Goal: Task Accomplishment & Management: Complete application form

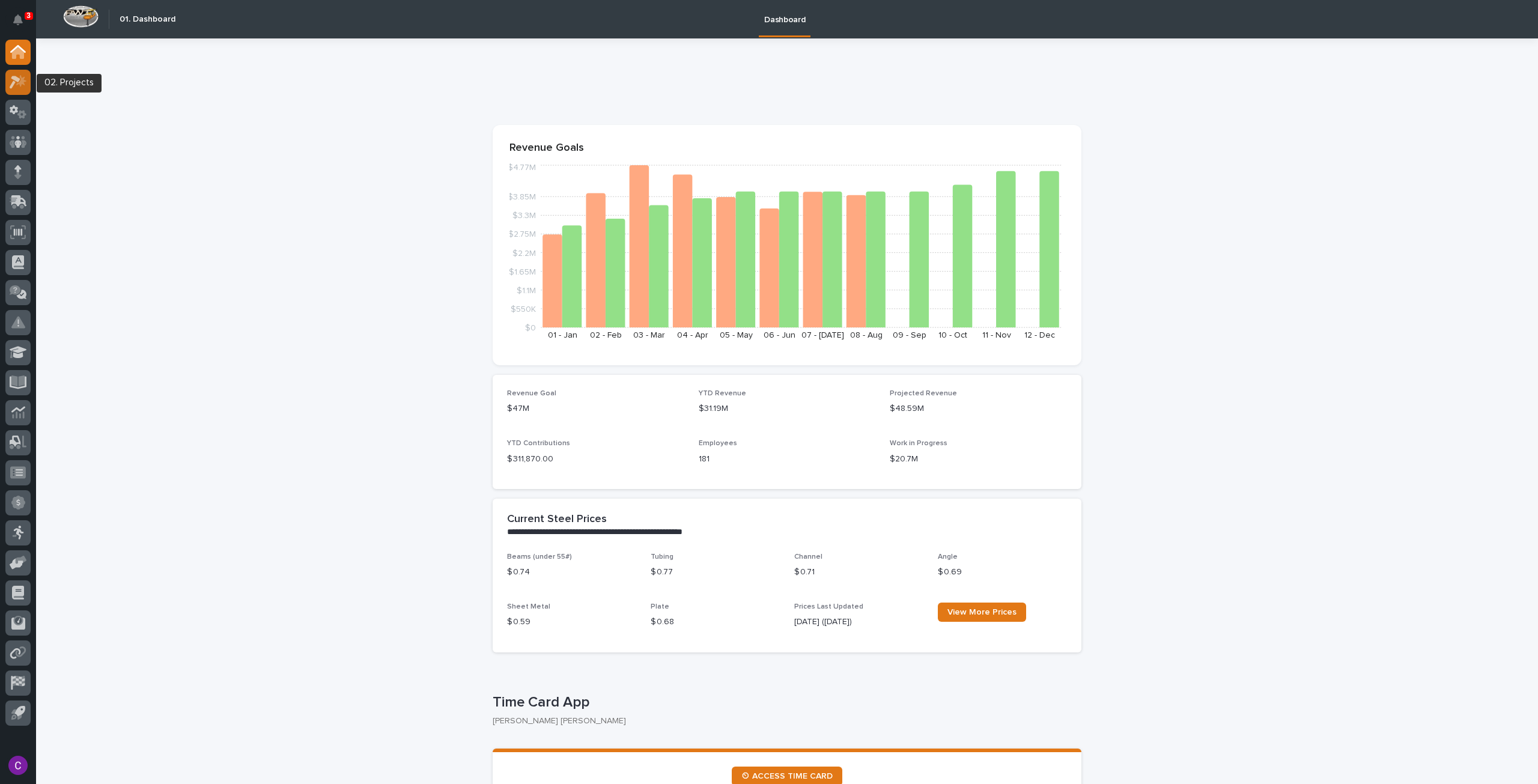
click at [23, 91] on div at bounding box center [18, 82] width 26 height 26
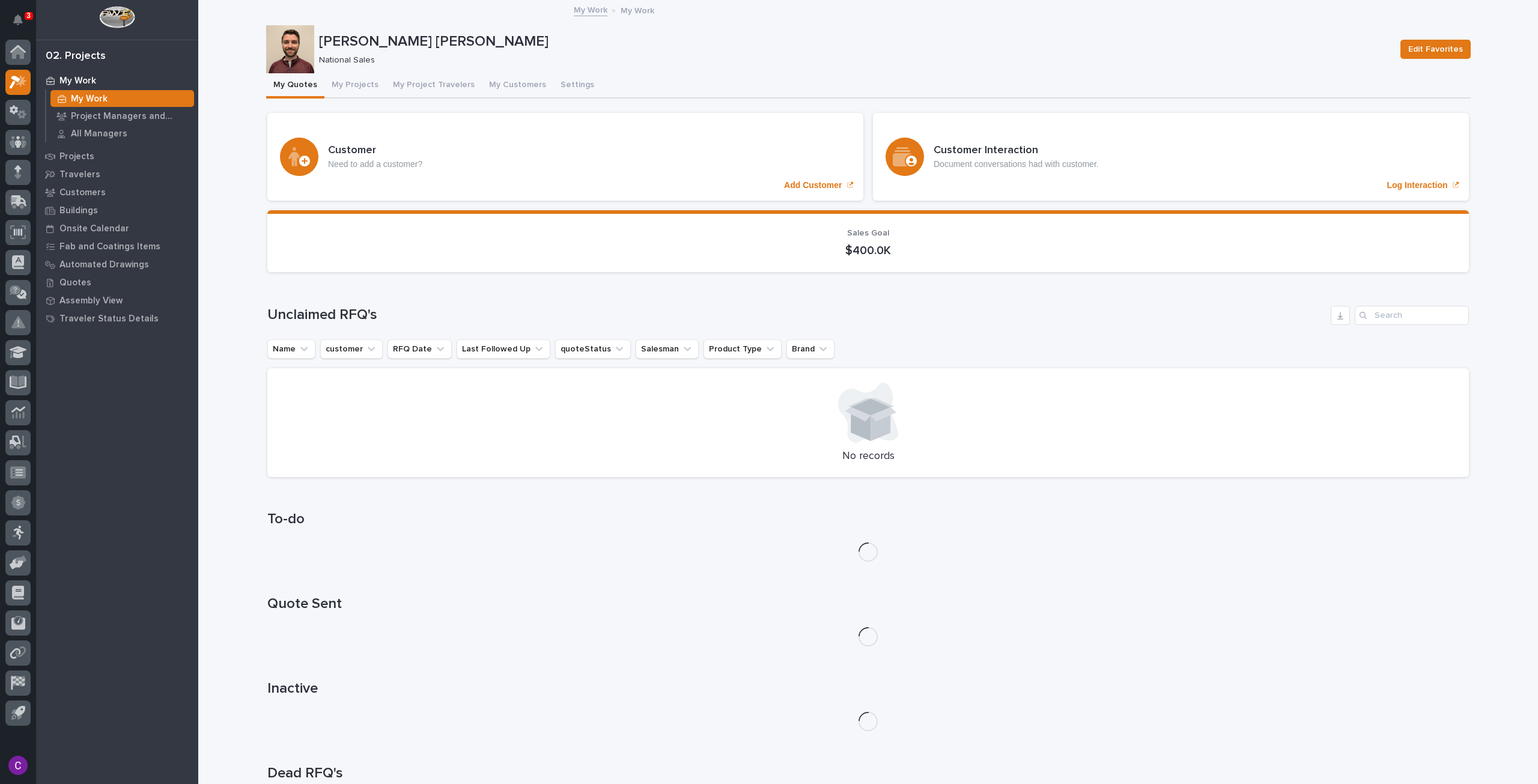
click at [341, 85] on button "My Projects" at bounding box center [355, 86] width 61 height 26
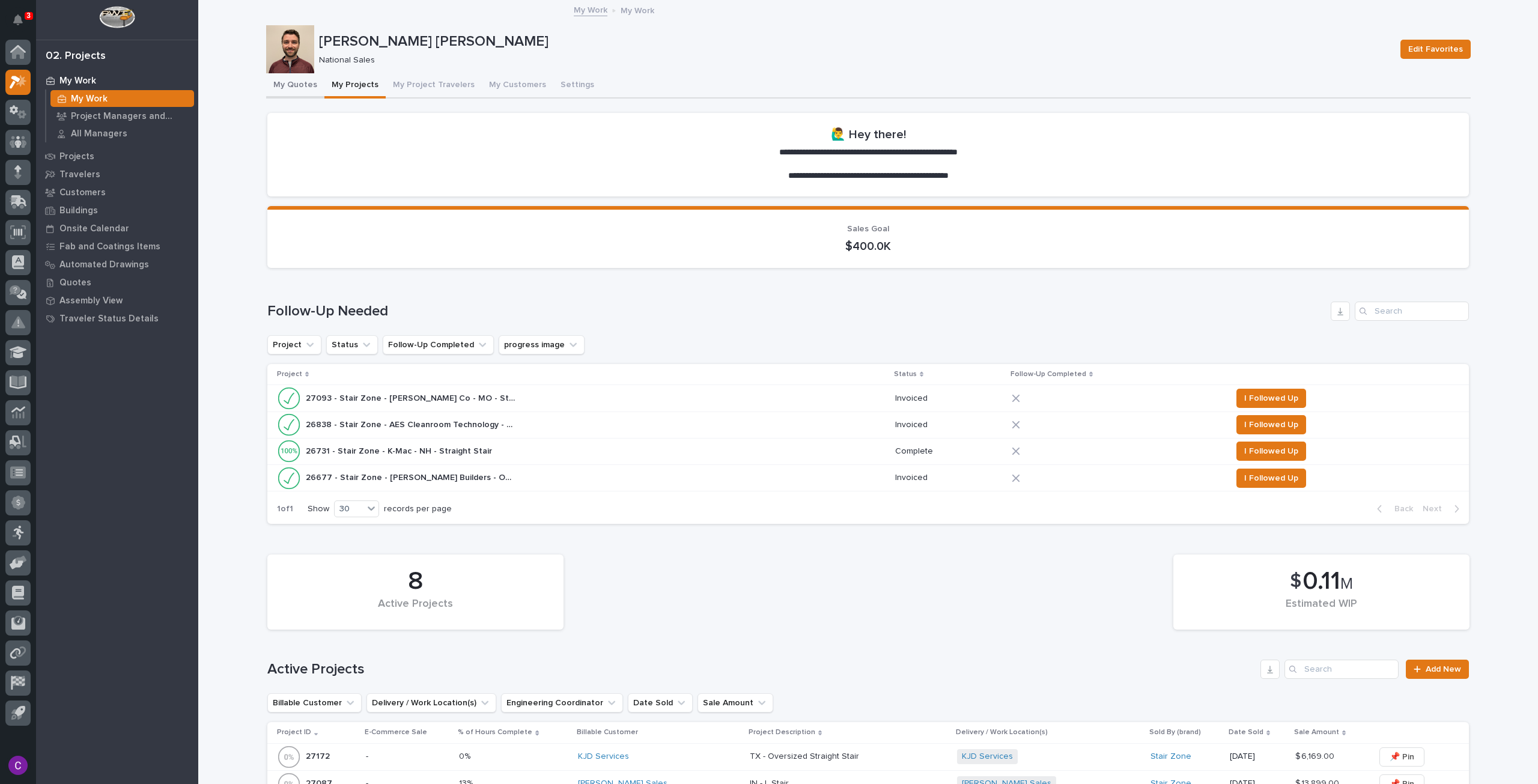
click at [309, 91] on button "My Quotes" at bounding box center [296, 86] width 59 height 26
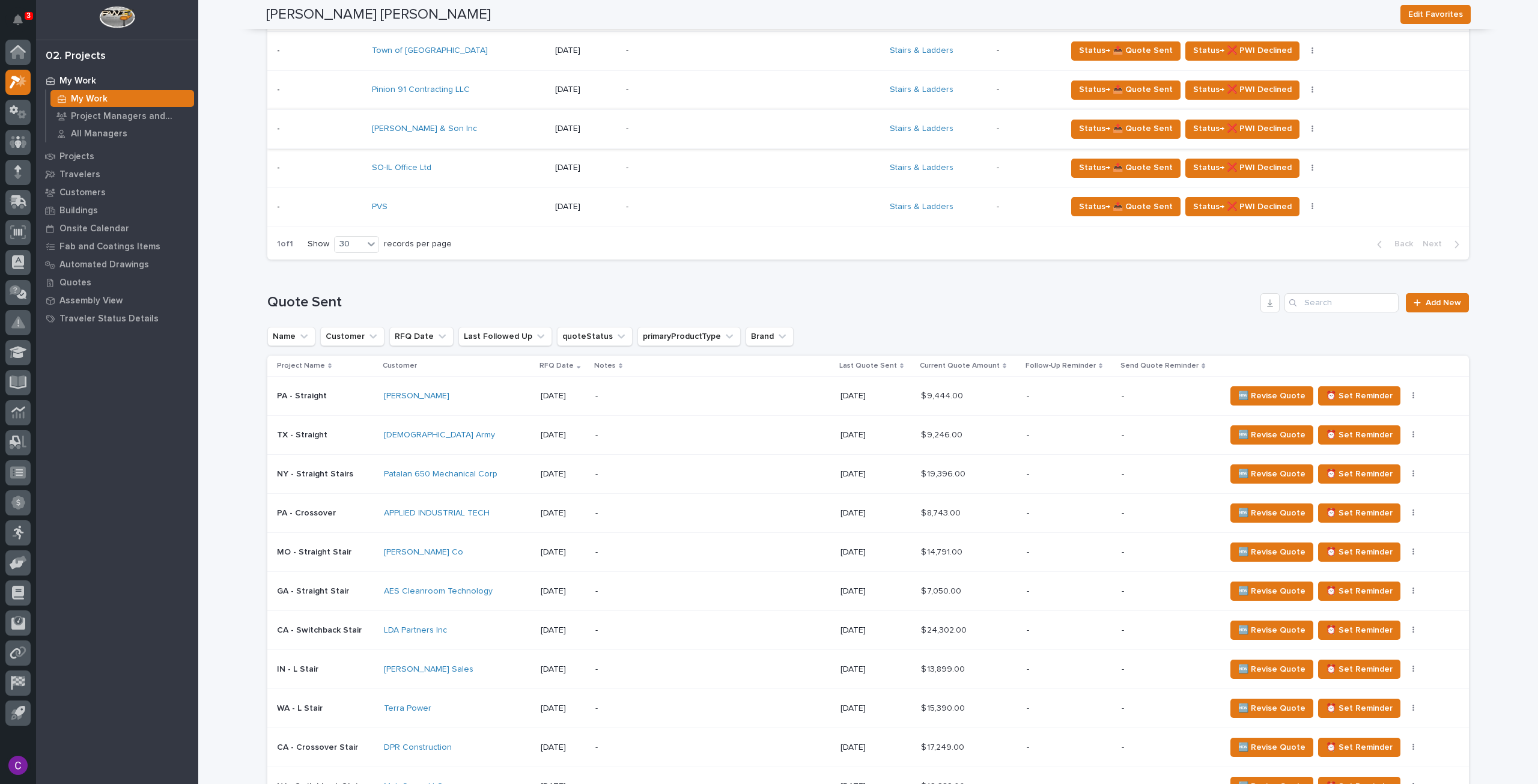
scroll to position [661, 0]
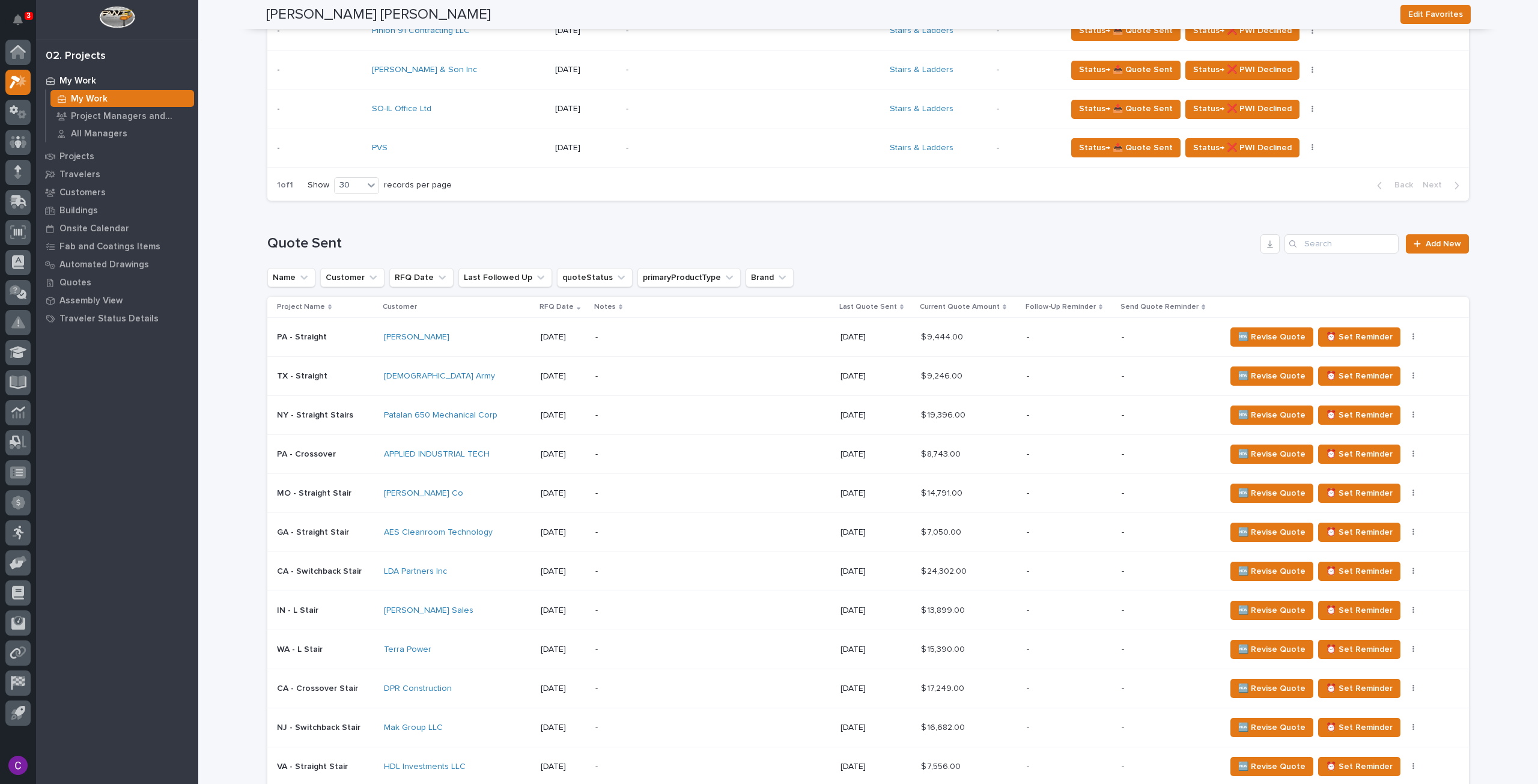
click at [515, 378] on div "[DEMOGRAPHIC_DATA] Army" at bounding box center [457, 376] width 148 height 10
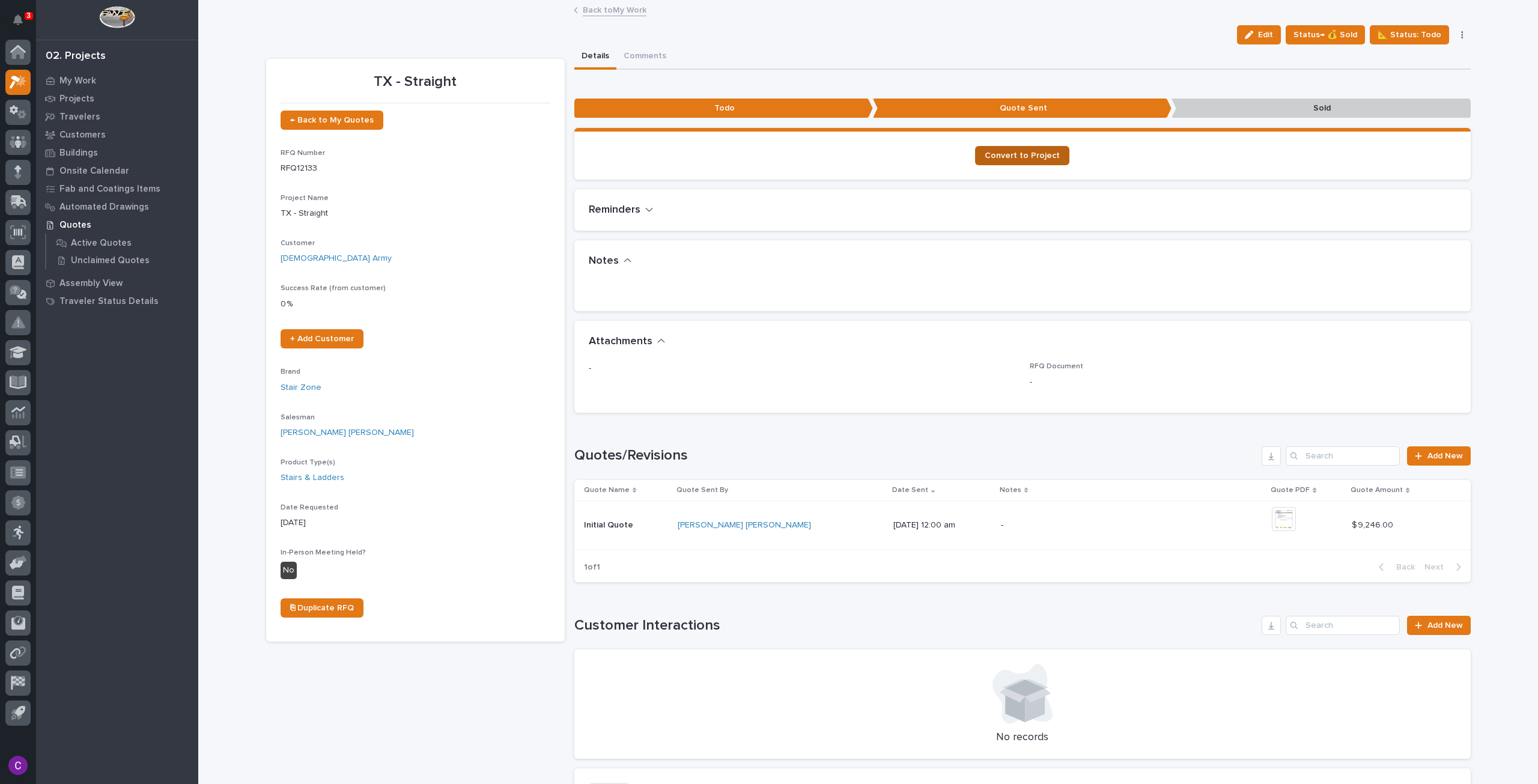
click at [1020, 151] on span "Convert to Project" at bounding box center [1022, 156] width 75 height 9
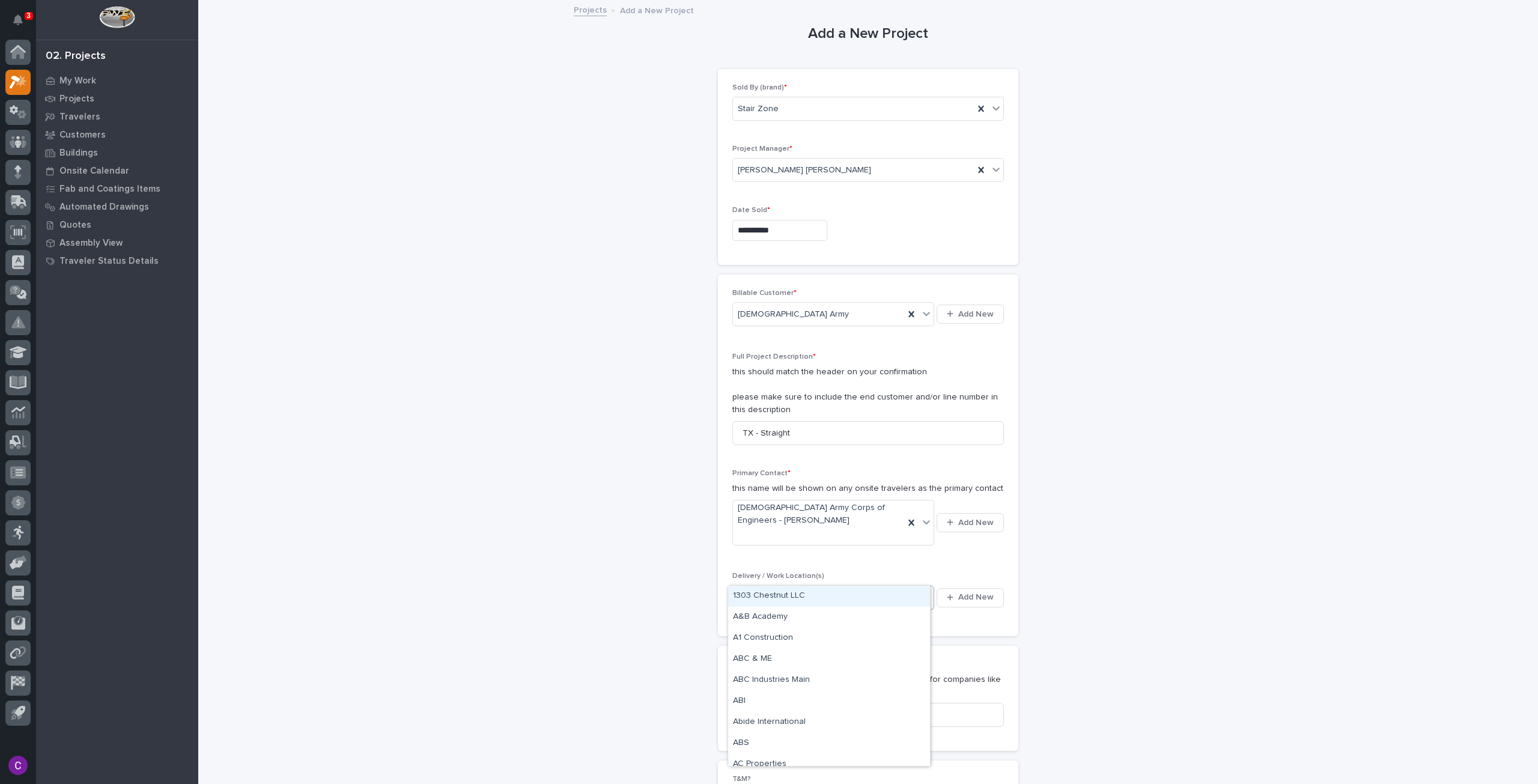
click at [891, 587] on div "Select..." at bounding box center [826, 597] width 185 height 20
click at [988, 592] on span "Add New" at bounding box center [976, 597] width 35 height 11
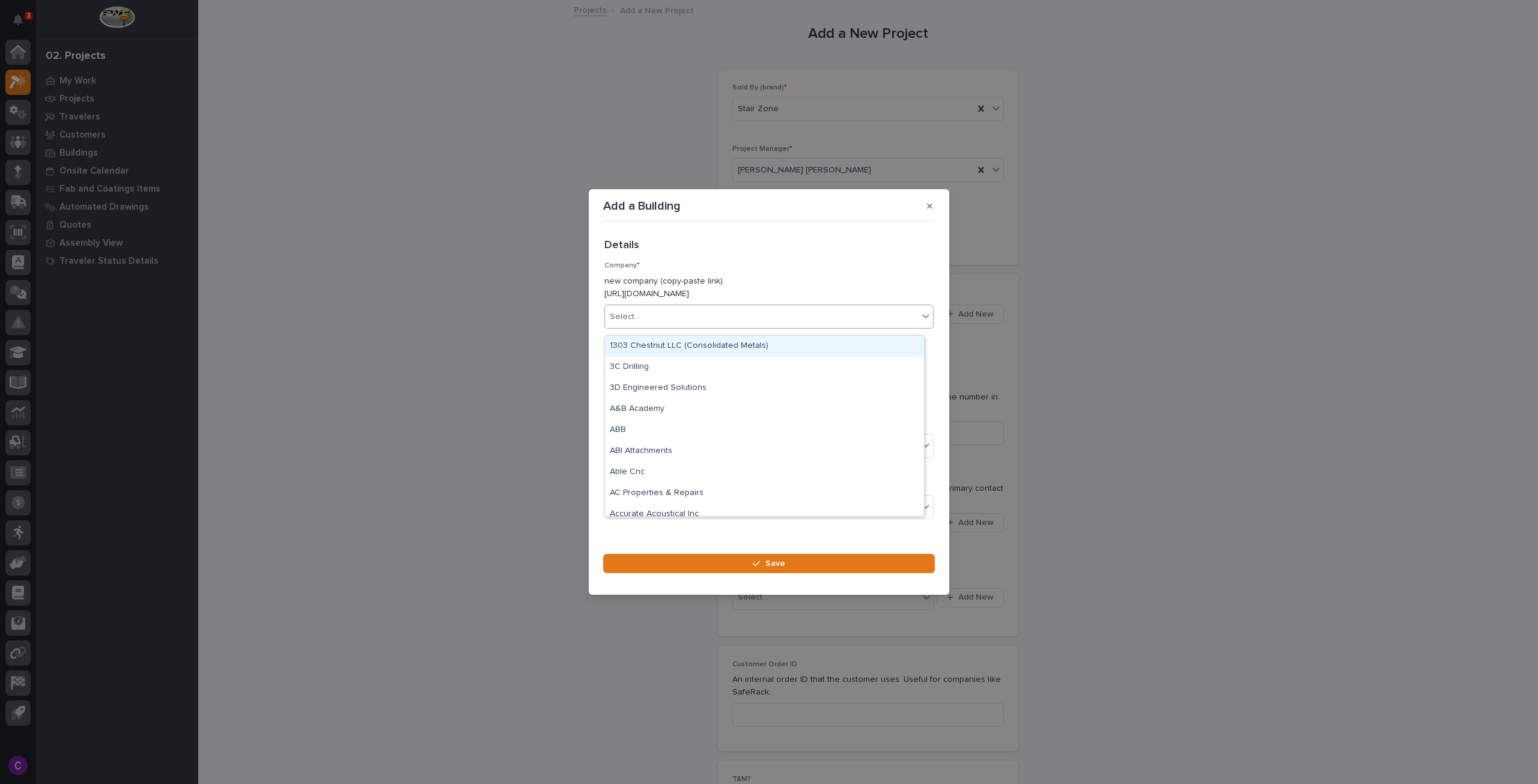
click at [667, 324] on div "Select..." at bounding box center [761, 317] width 313 height 20
type input "****"
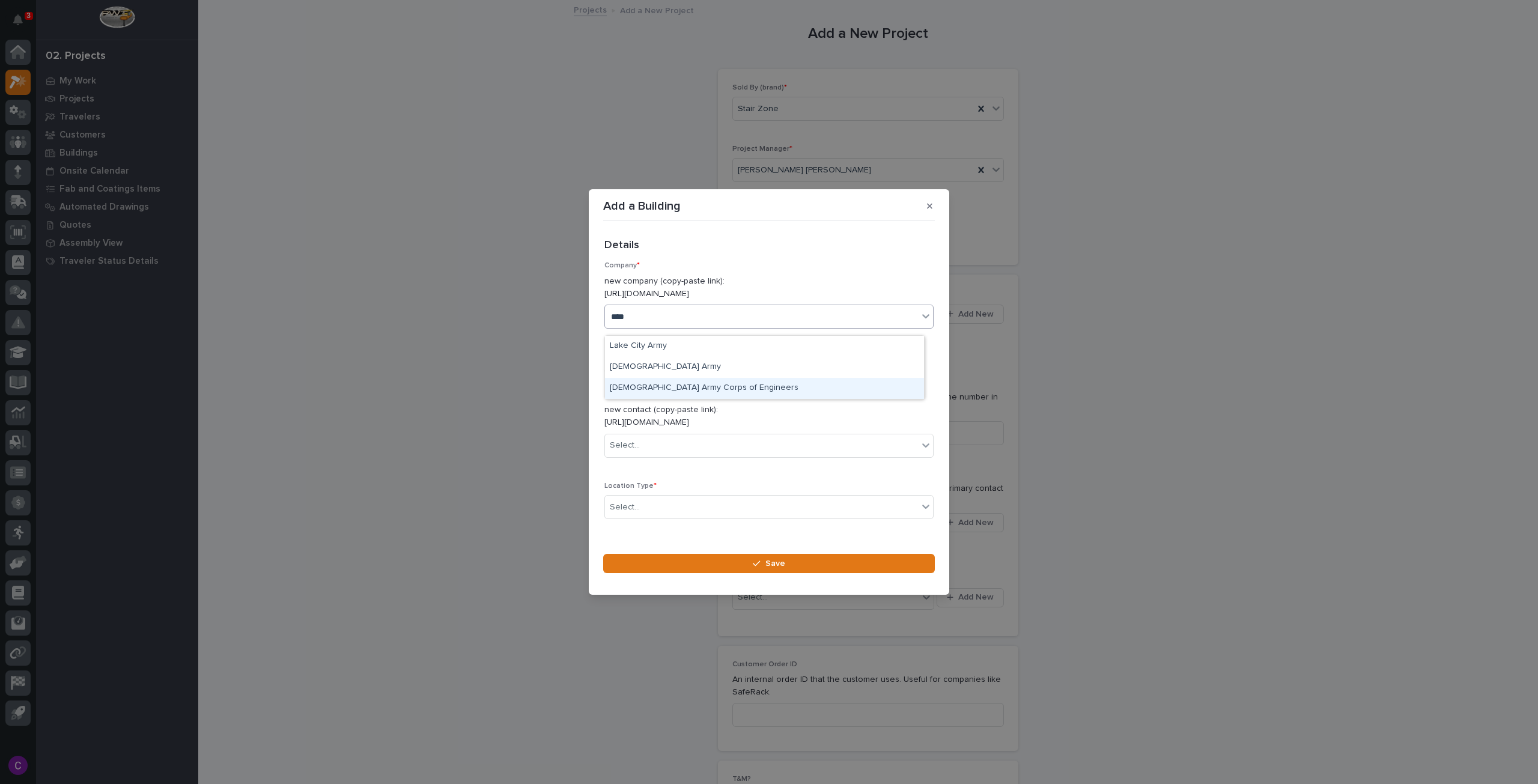
drag, startPoint x: 680, startPoint y: 376, endPoint x: 686, endPoint y: 392, distance: 17.1
click at [686, 392] on div "US Army Corps of Engineers" at bounding box center [764, 388] width 319 height 21
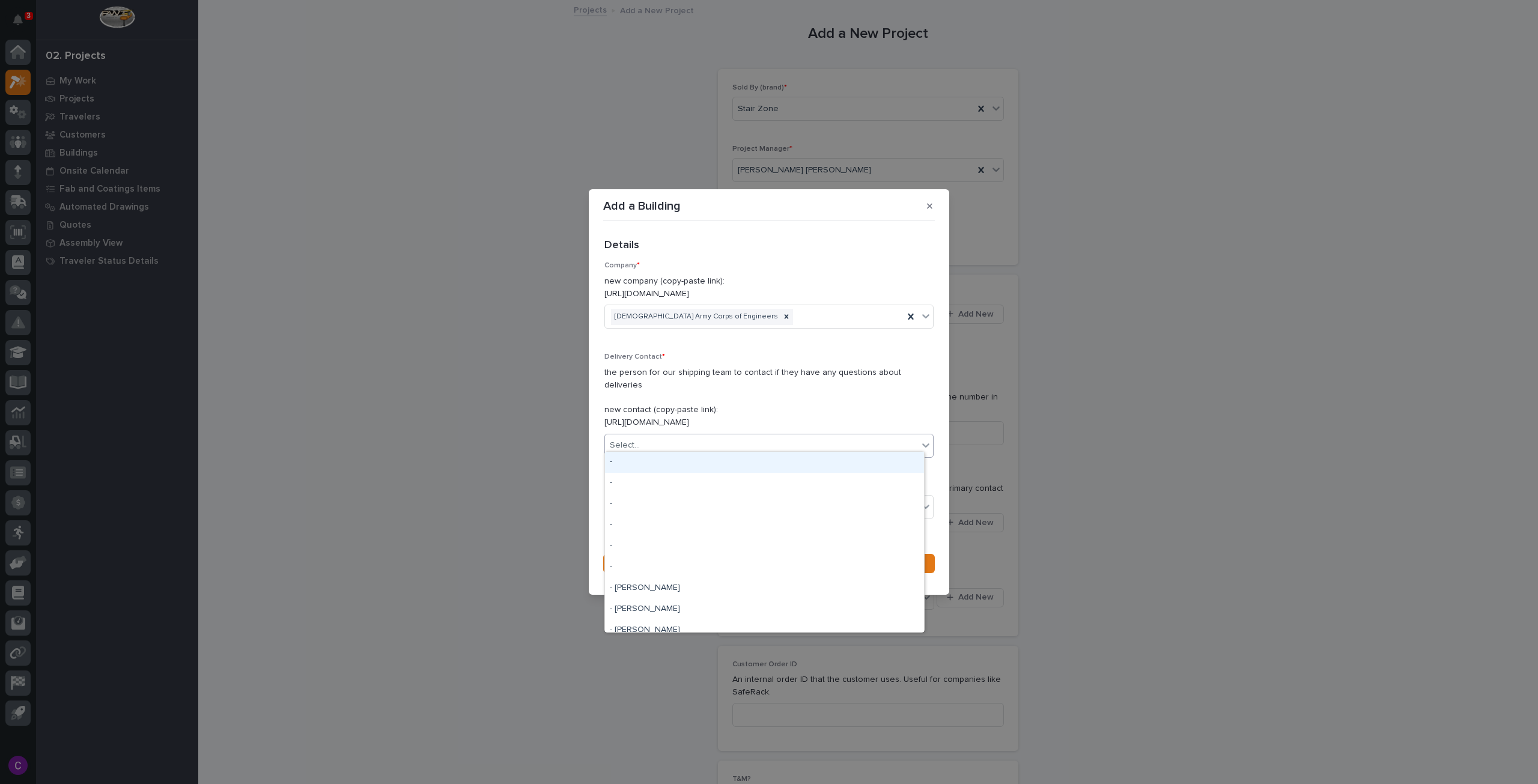
click at [748, 449] on div "Select..." at bounding box center [761, 446] width 313 height 20
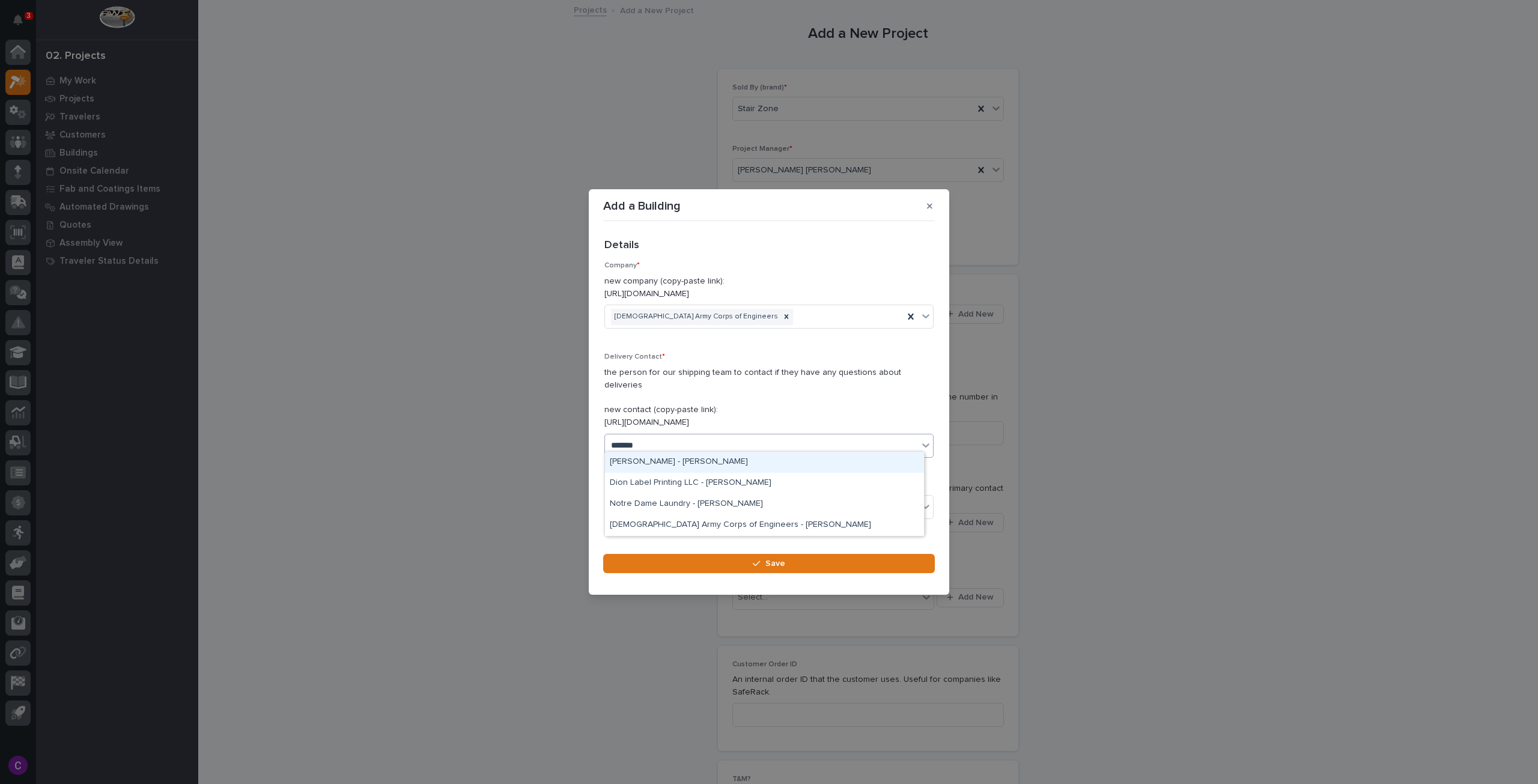
type input "********"
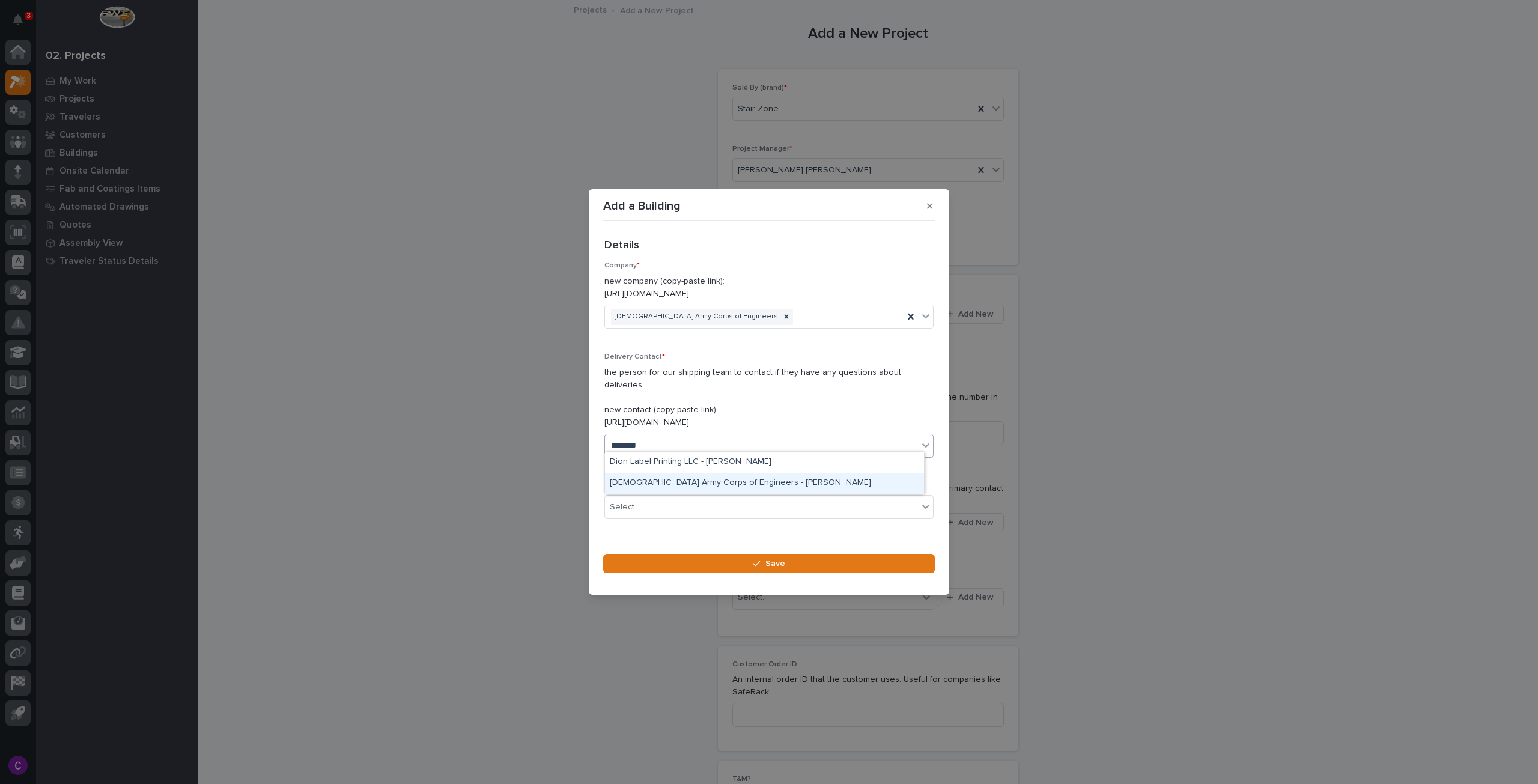
click at [805, 482] on div "[DEMOGRAPHIC_DATA] Army Corps of Engineers - [PERSON_NAME]" at bounding box center [764, 483] width 319 height 21
click at [801, 497] on div "Select..." at bounding box center [761, 507] width 313 height 20
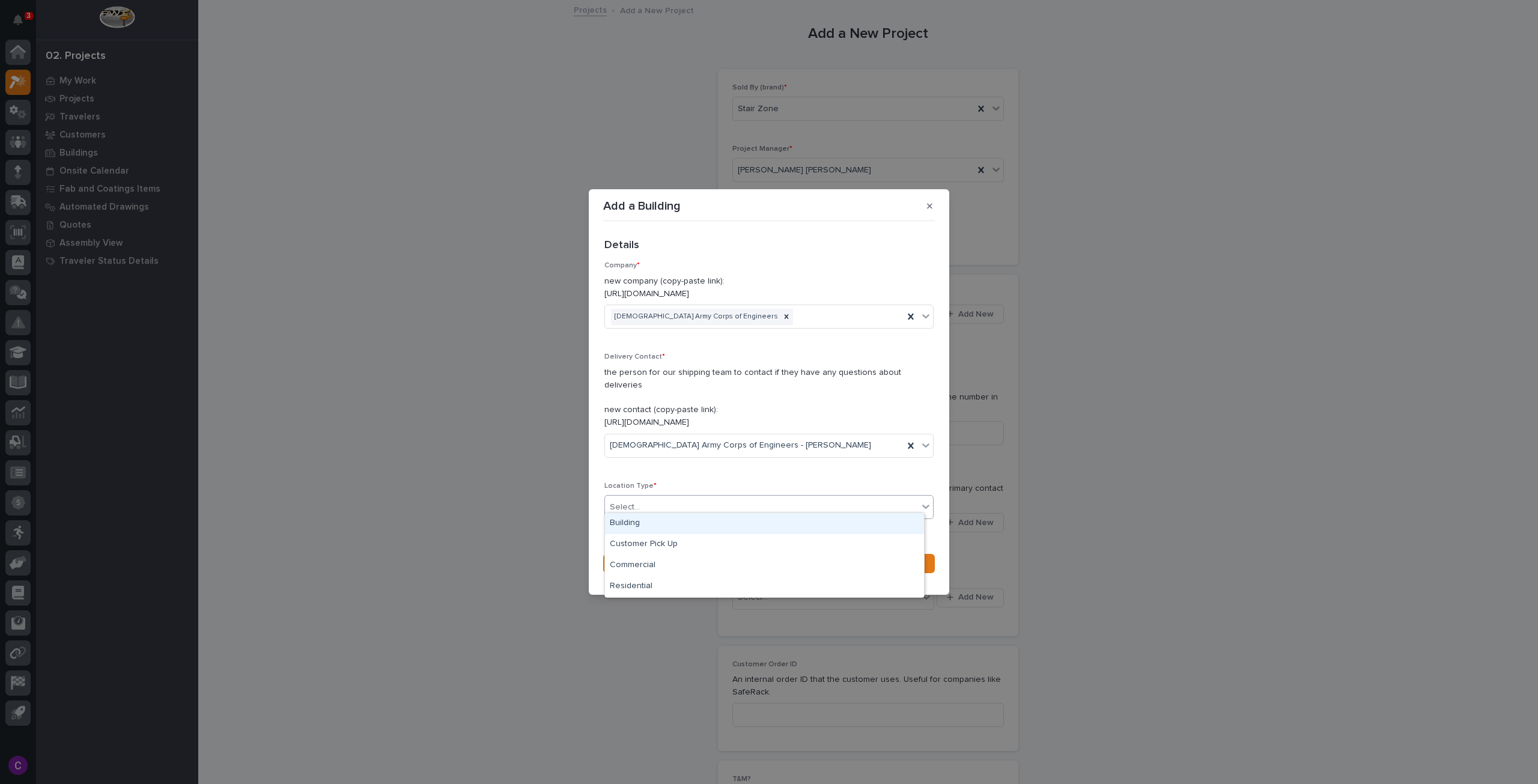
click at [757, 516] on div "Building" at bounding box center [764, 523] width 319 height 21
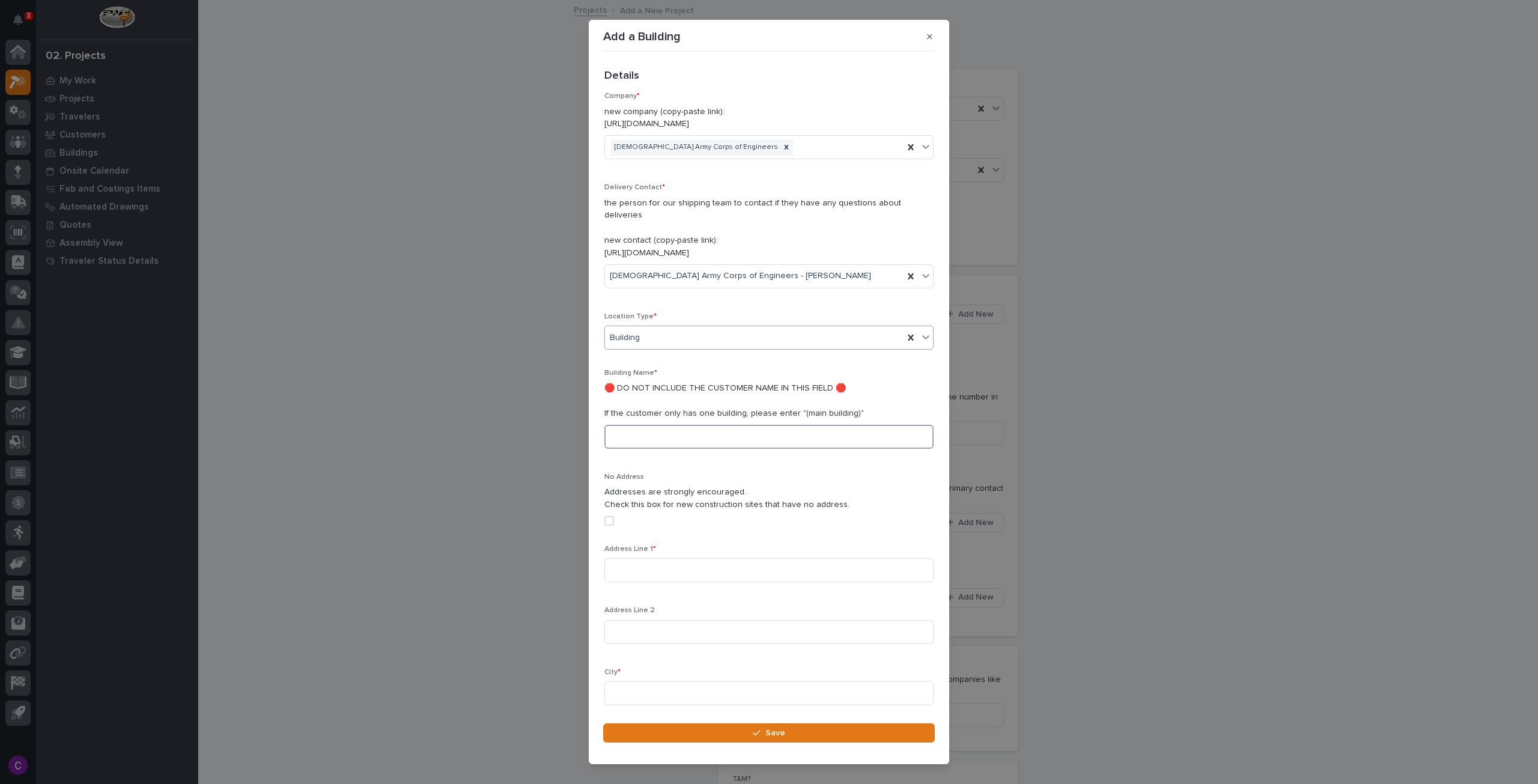
click at [697, 425] on input at bounding box center [769, 437] width 329 height 24
type input "main building"
click at [693, 559] on input at bounding box center [769, 570] width 329 height 24
click at [725, 545] on div "Address Line 1 *" at bounding box center [769, 568] width 329 height 47
click at [729, 558] on input at bounding box center [769, 570] width 329 height 24
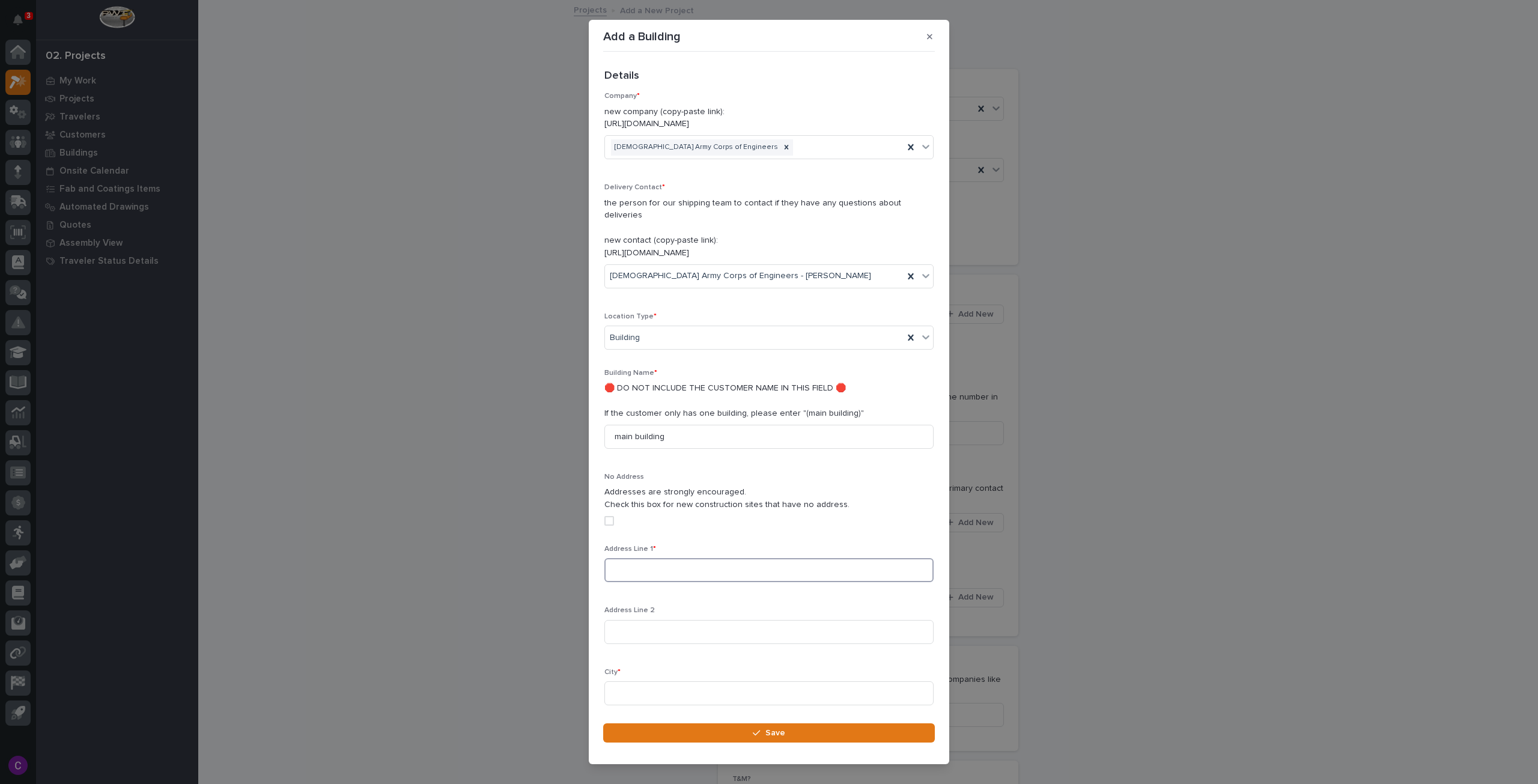
paste input "1175 FM 667"
click at [612, 559] on input "1175 FM 667" at bounding box center [769, 570] width 329 height 24
type input "1175 FM 667"
click at [759, 681] on input at bounding box center [769, 693] width 329 height 24
paste input "Purdon,"
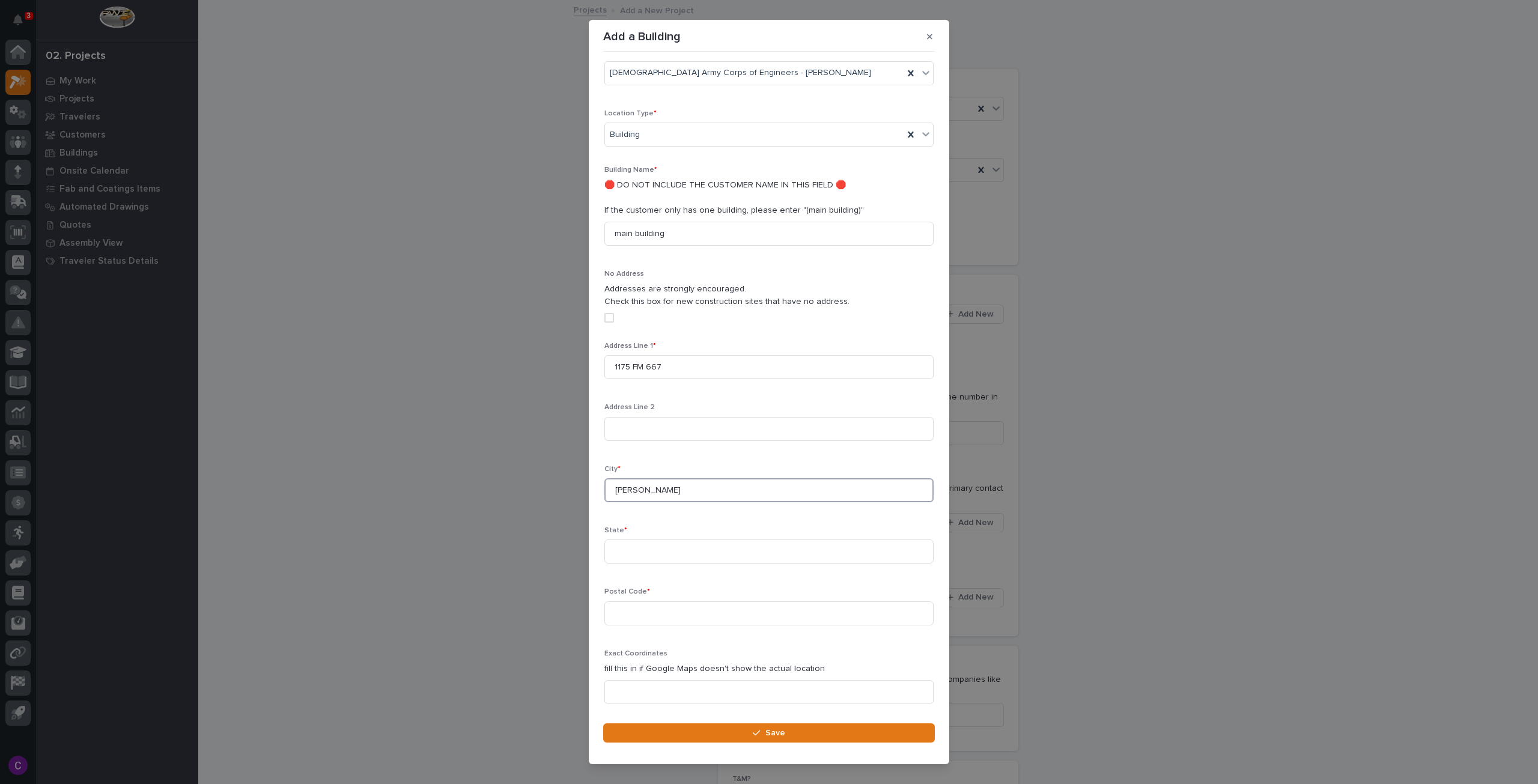
scroll to position [236, 0]
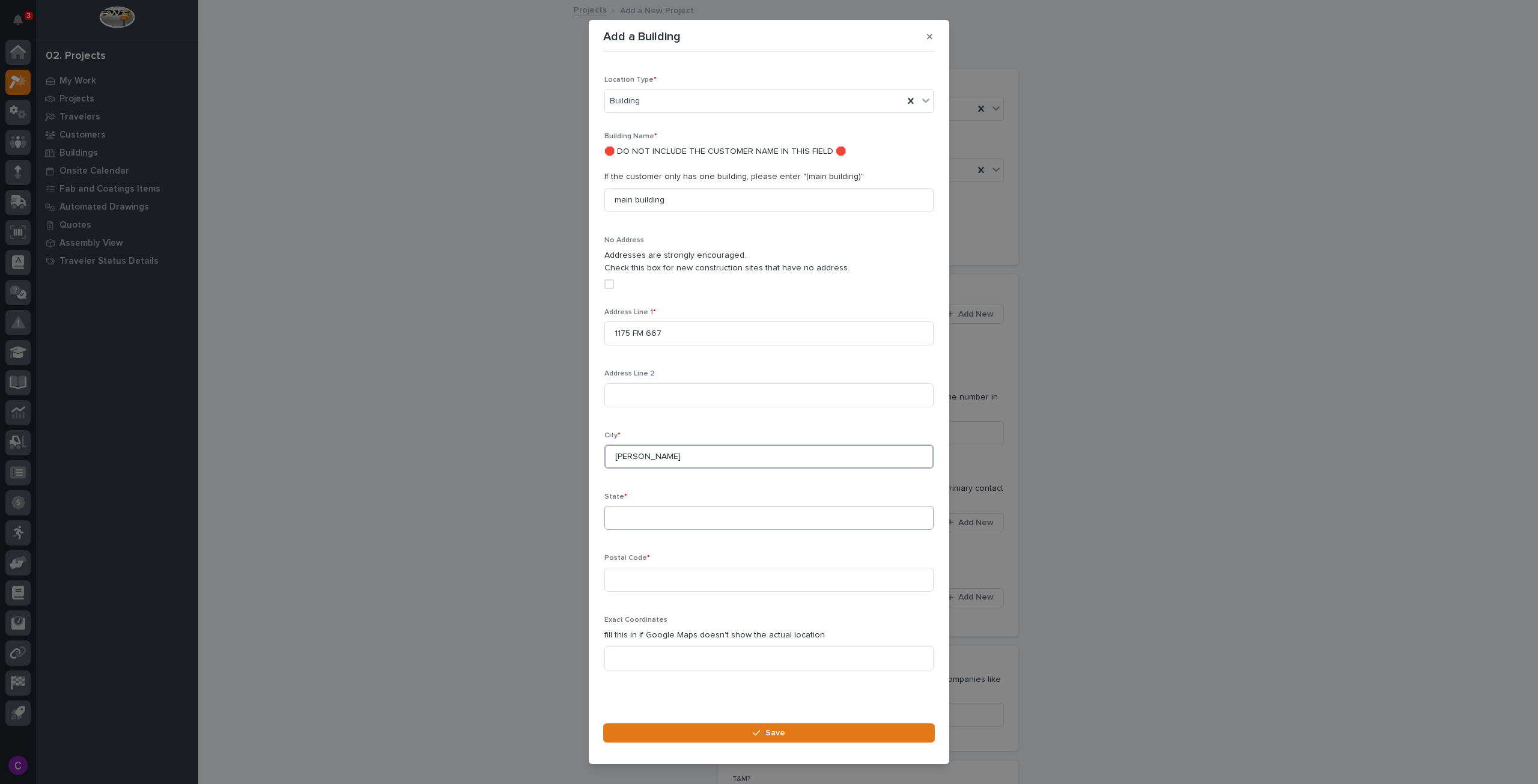
type input "Purdon"
click at [665, 506] on input at bounding box center [769, 518] width 329 height 24
type input "TX"
click at [726, 567] on input at bounding box center [769, 579] width 329 height 24
paste input "76679-3187"
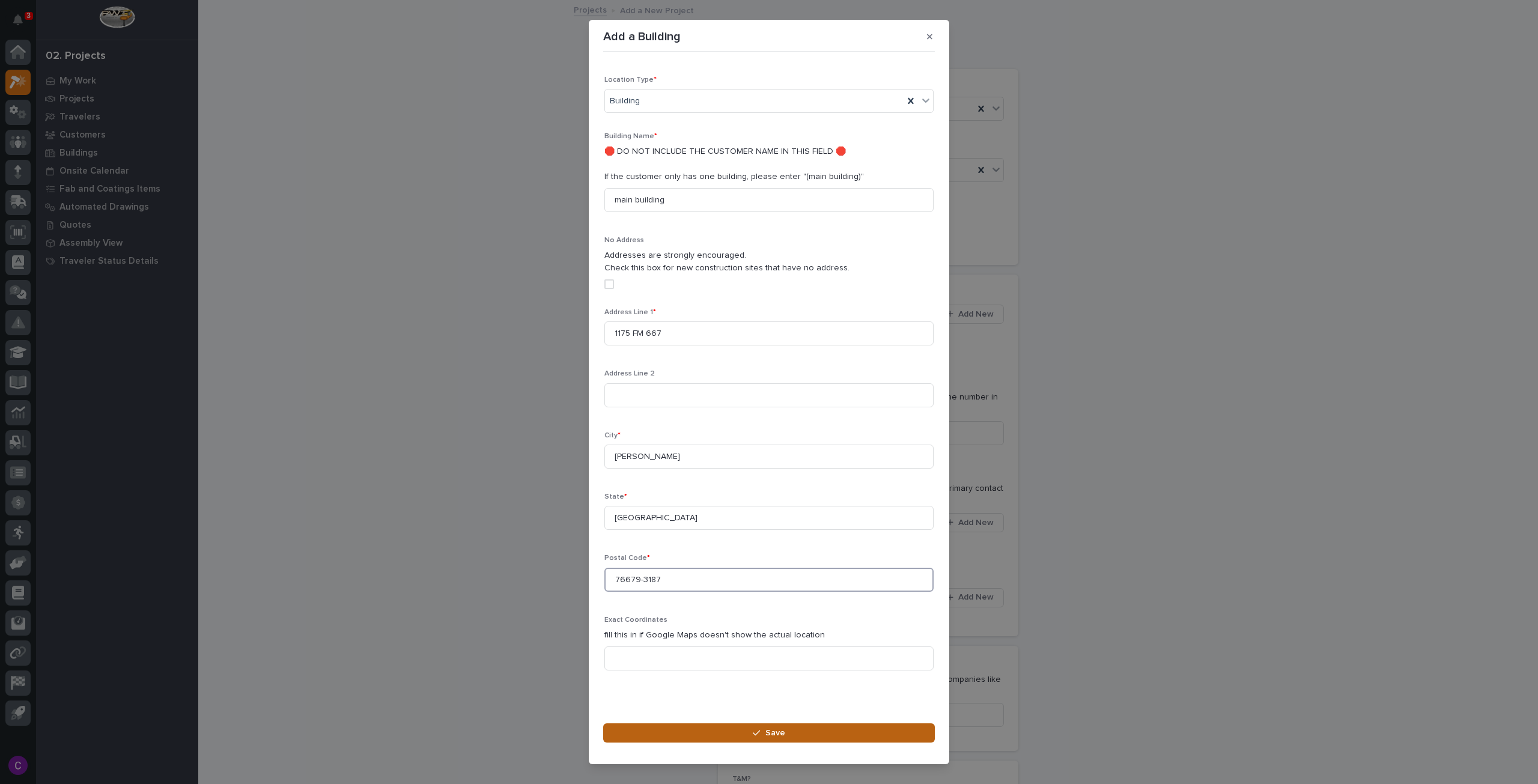
type input "76679-3187"
click at [817, 727] on button "Save" at bounding box center [769, 732] width 332 height 19
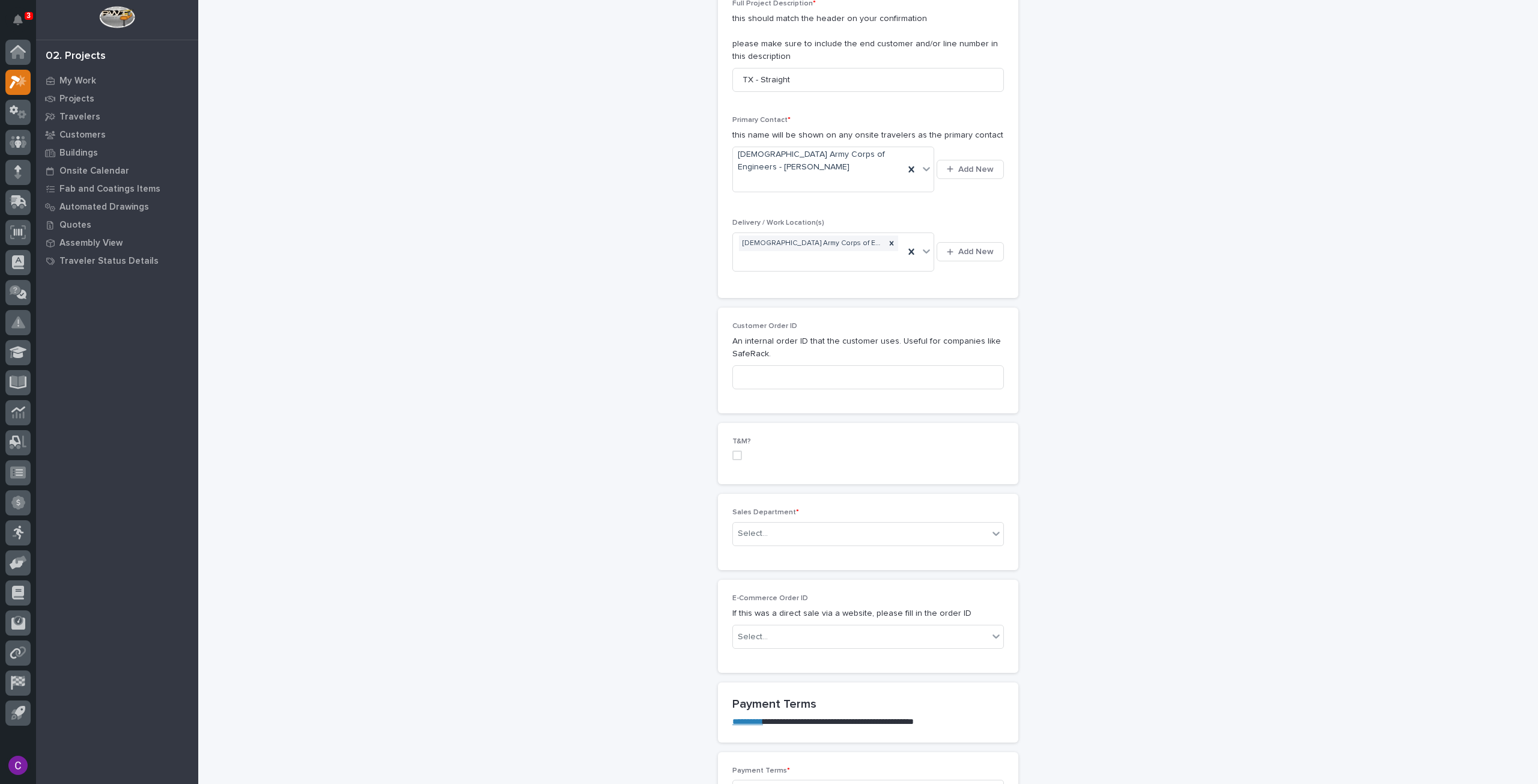
scroll to position [360, 0]
drag, startPoint x: 860, startPoint y: 479, endPoint x: 866, endPoint y: 490, distance: 12.5
click at [861, 516] on div "Select..." at bounding box center [861, 526] width 255 height 20
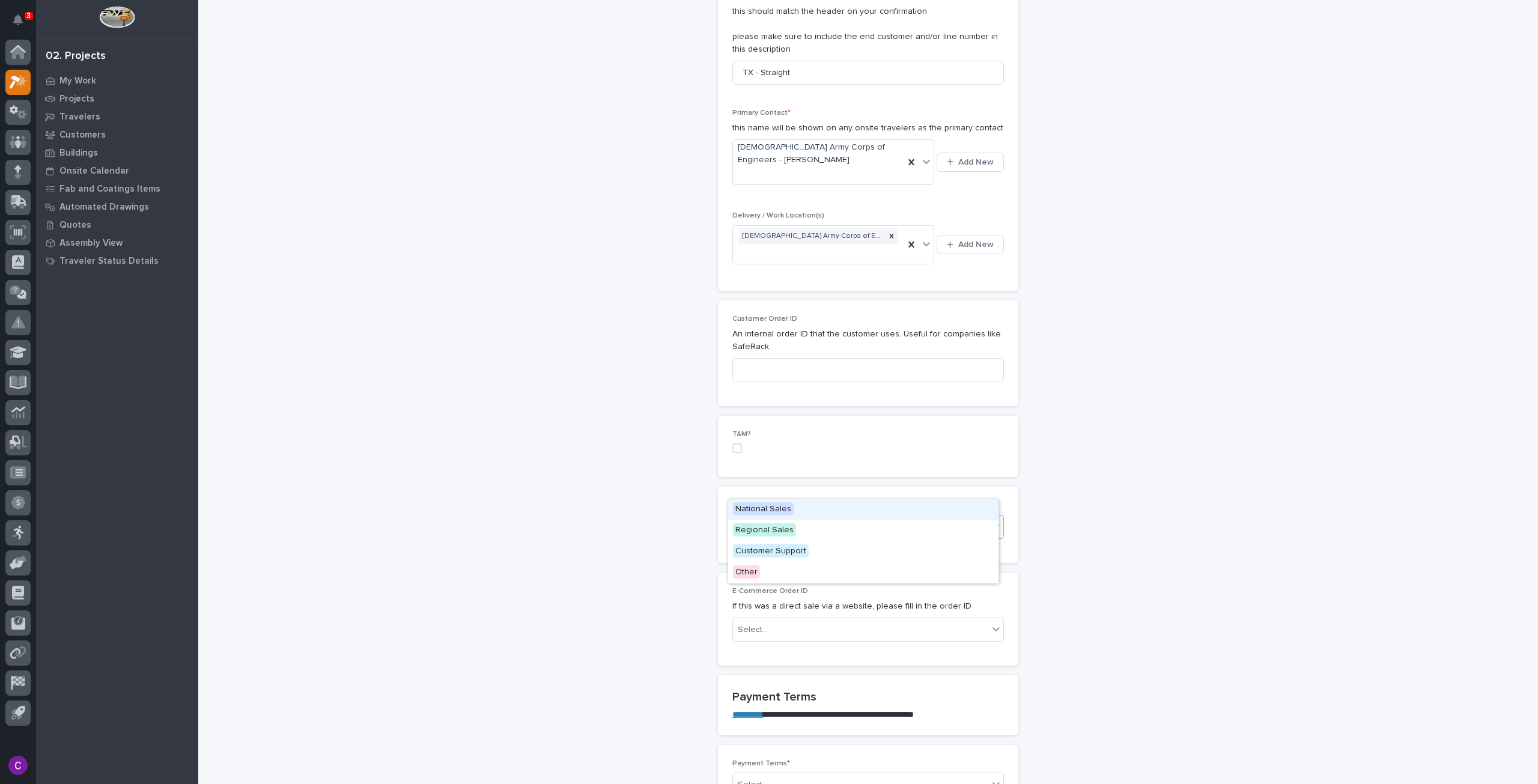
click at [847, 512] on div "National Sales" at bounding box center [863, 510] width 270 height 21
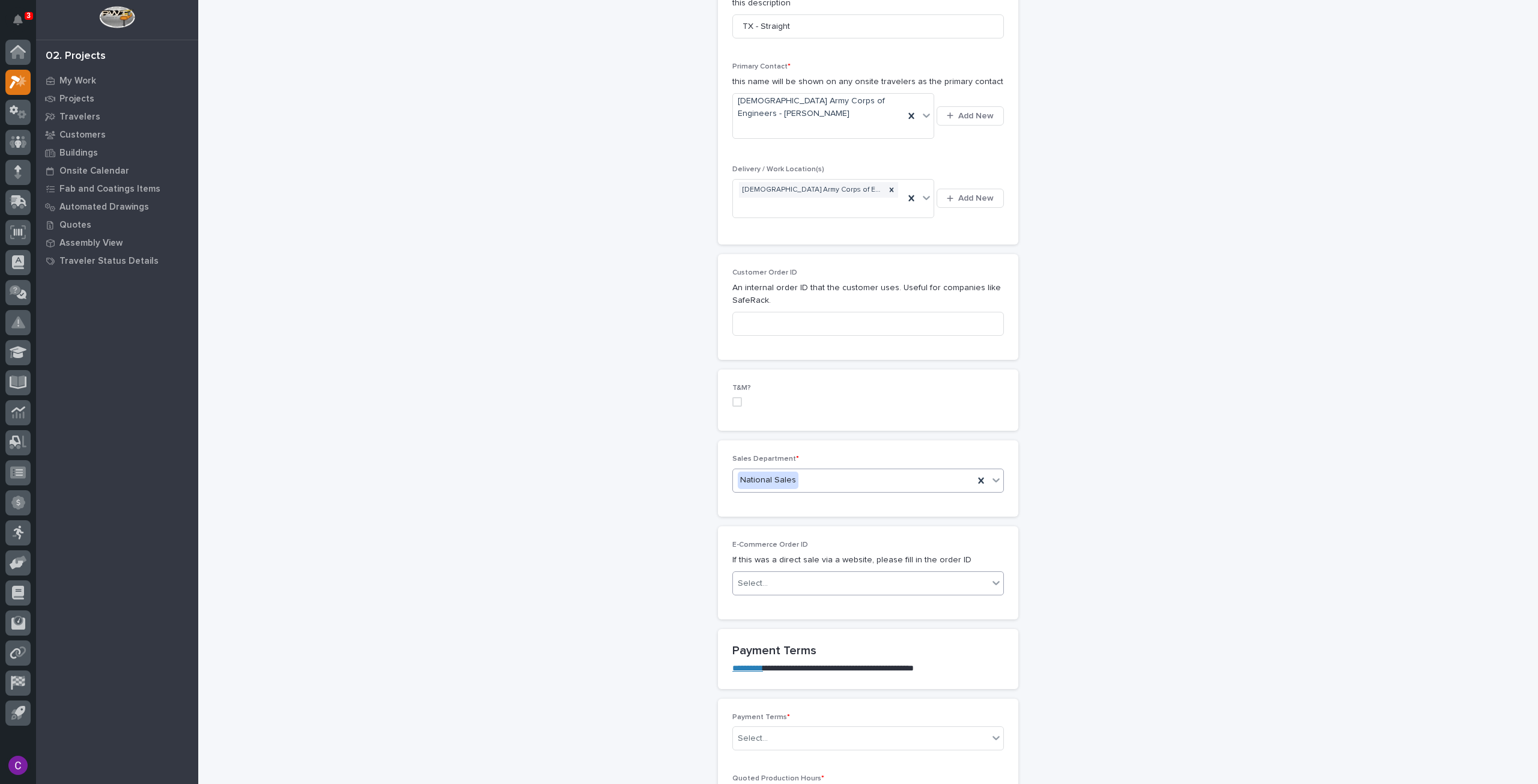
scroll to position [541, 0]
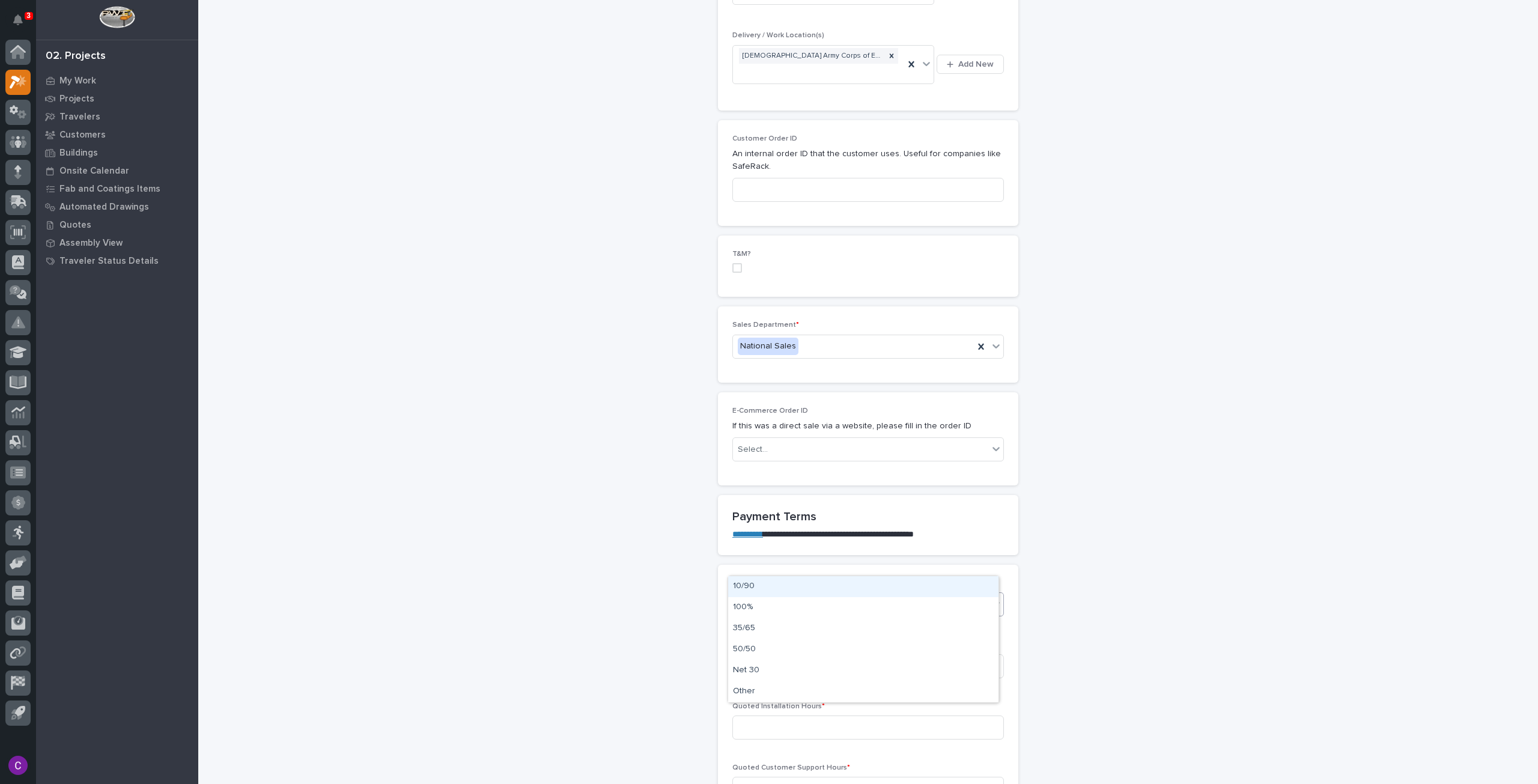
click at [865, 595] on div "Select..." at bounding box center [861, 605] width 255 height 20
click at [886, 605] on div "100%" at bounding box center [863, 608] width 270 height 21
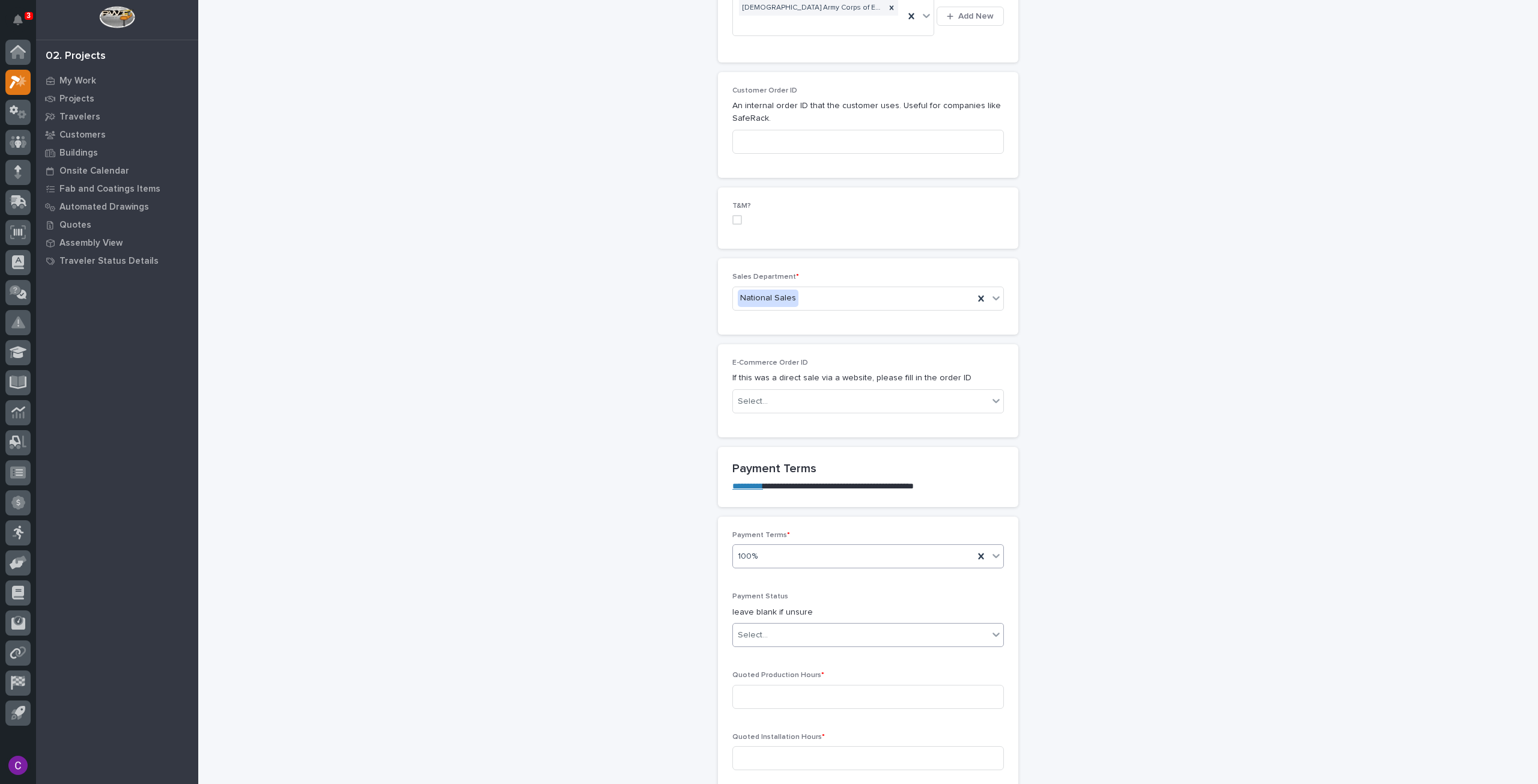
scroll to position [760, 0]
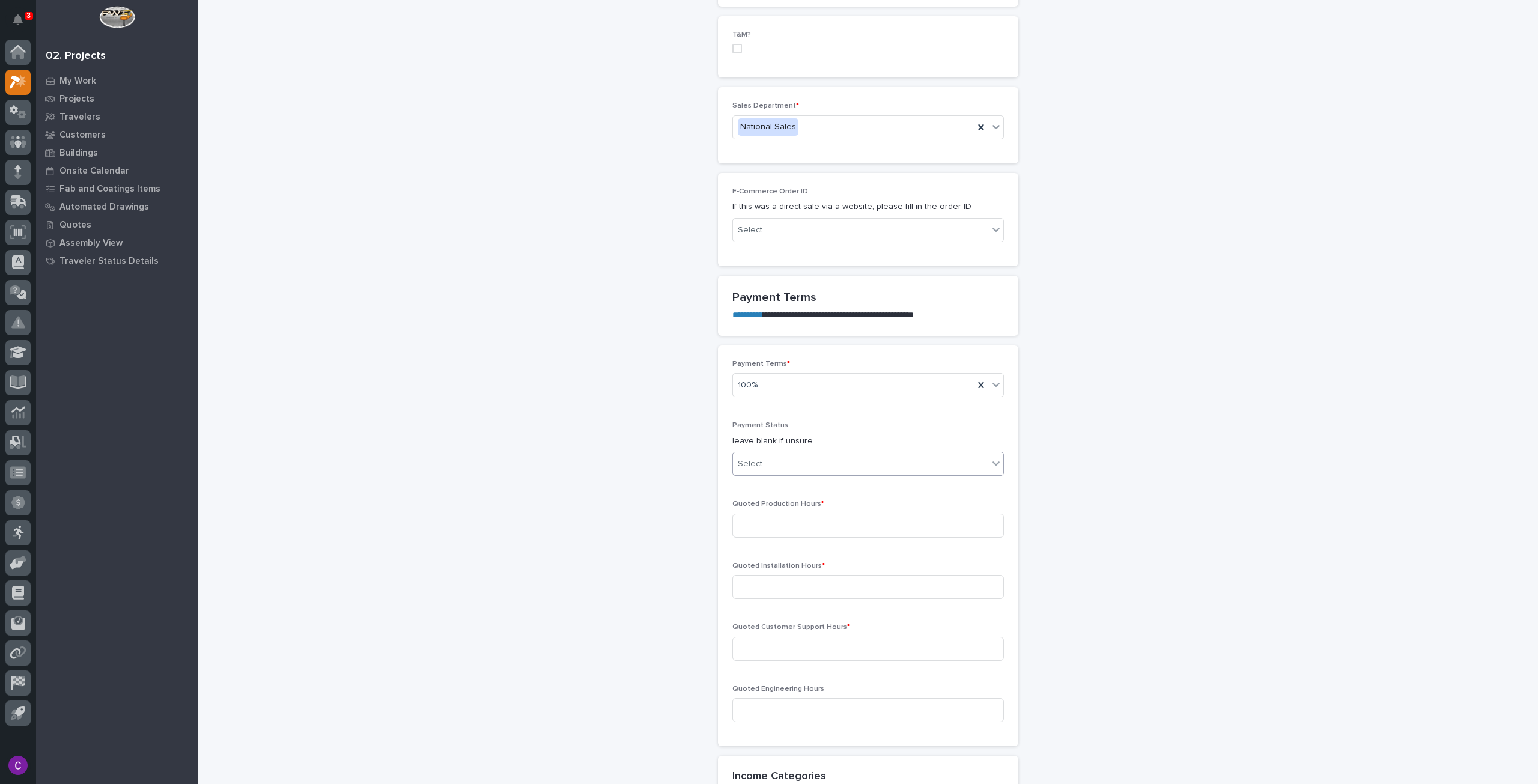
drag, startPoint x: 894, startPoint y: 422, endPoint x: 884, endPoint y: 424, distance: 10.2
click at [894, 454] on div "Select..." at bounding box center [861, 464] width 255 height 20
click at [827, 442] on div "NOT PAID" at bounding box center [863, 446] width 270 height 21
click at [774, 513] on input at bounding box center [868, 525] width 271 height 24
type input "37"
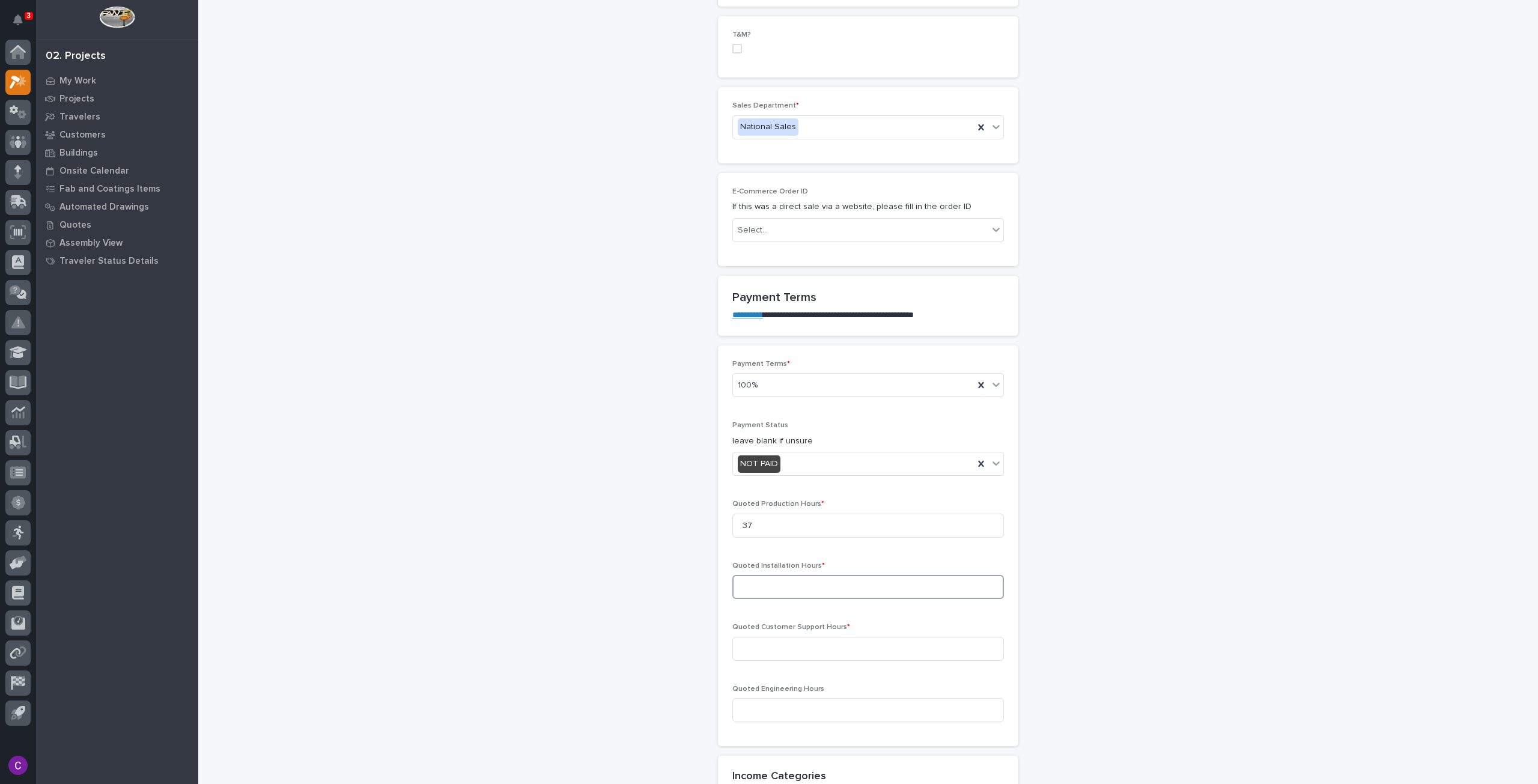
click at [797, 575] on input at bounding box center [868, 587] width 271 height 24
type input "0"
click at [811, 637] on input at bounding box center [868, 648] width 271 height 24
type input "0"
click at [805, 698] on input at bounding box center [868, 710] width 271 height 24
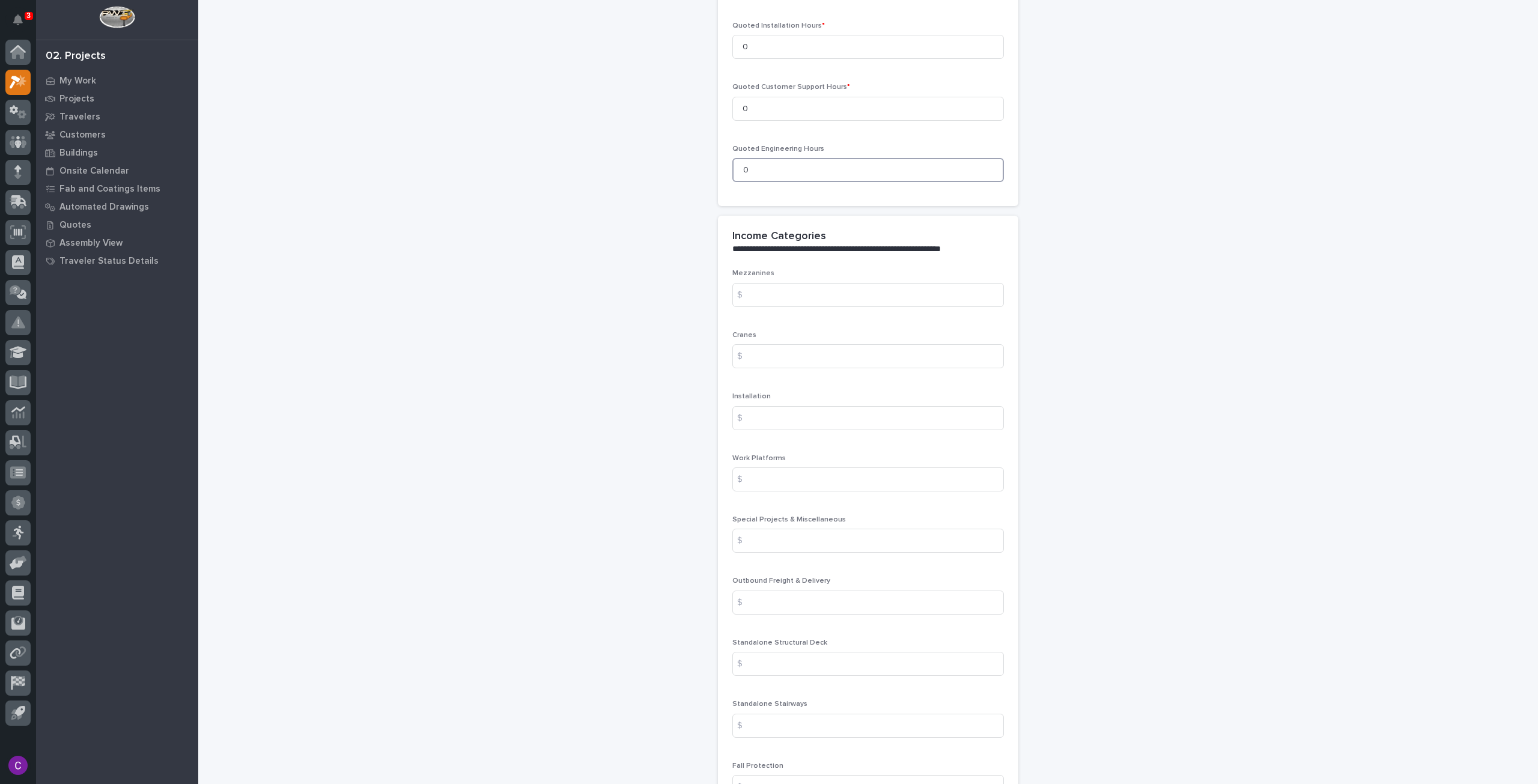
scroll to position [1300, 0]
type input "0"
click at [833, 713] on input at bounding box center [868, 725] width 271 height 24
click at [839, 713] on input at bounding box center [868, 725] width 271 height 24
type input "9246"
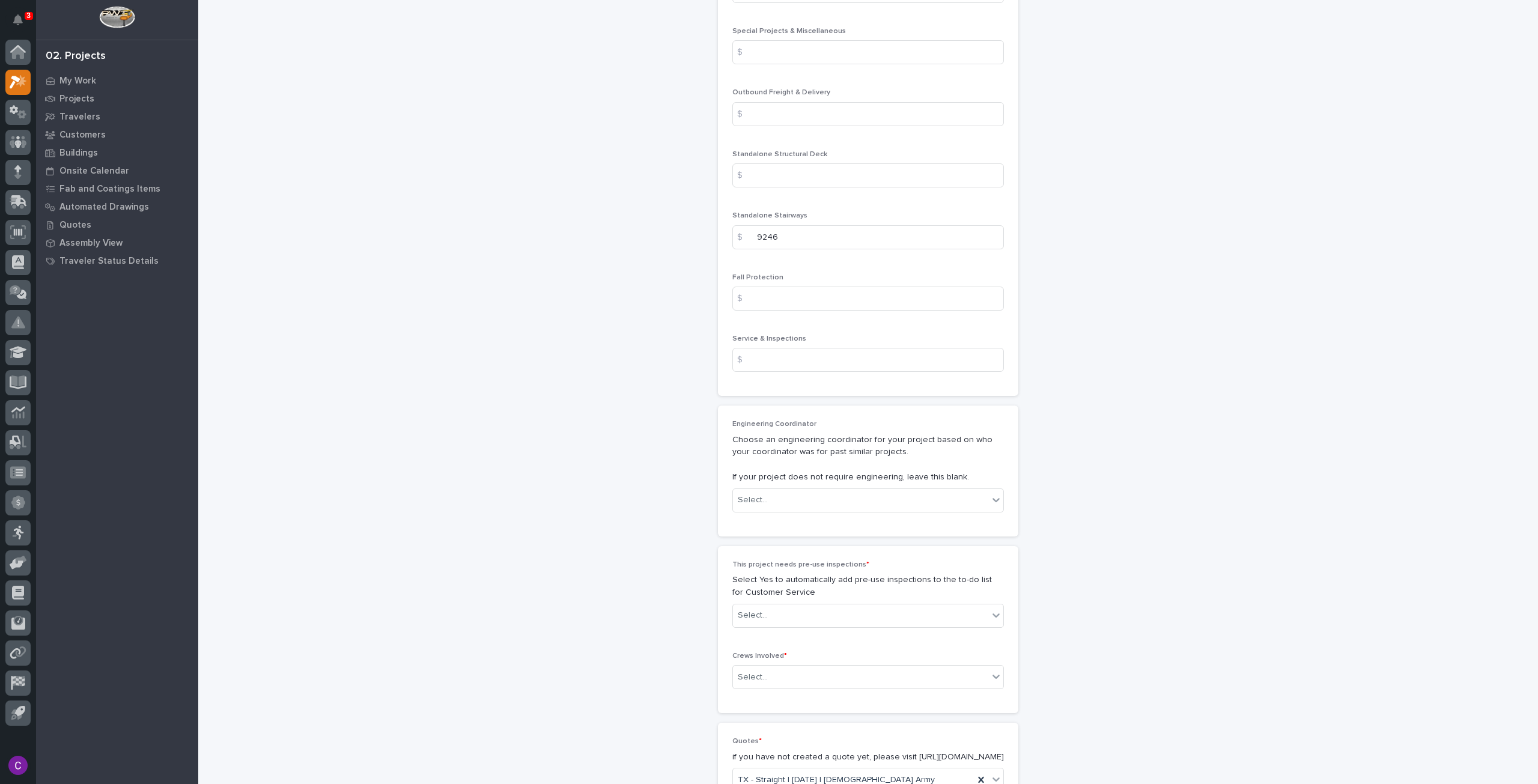
scroll to position [1913, 0]
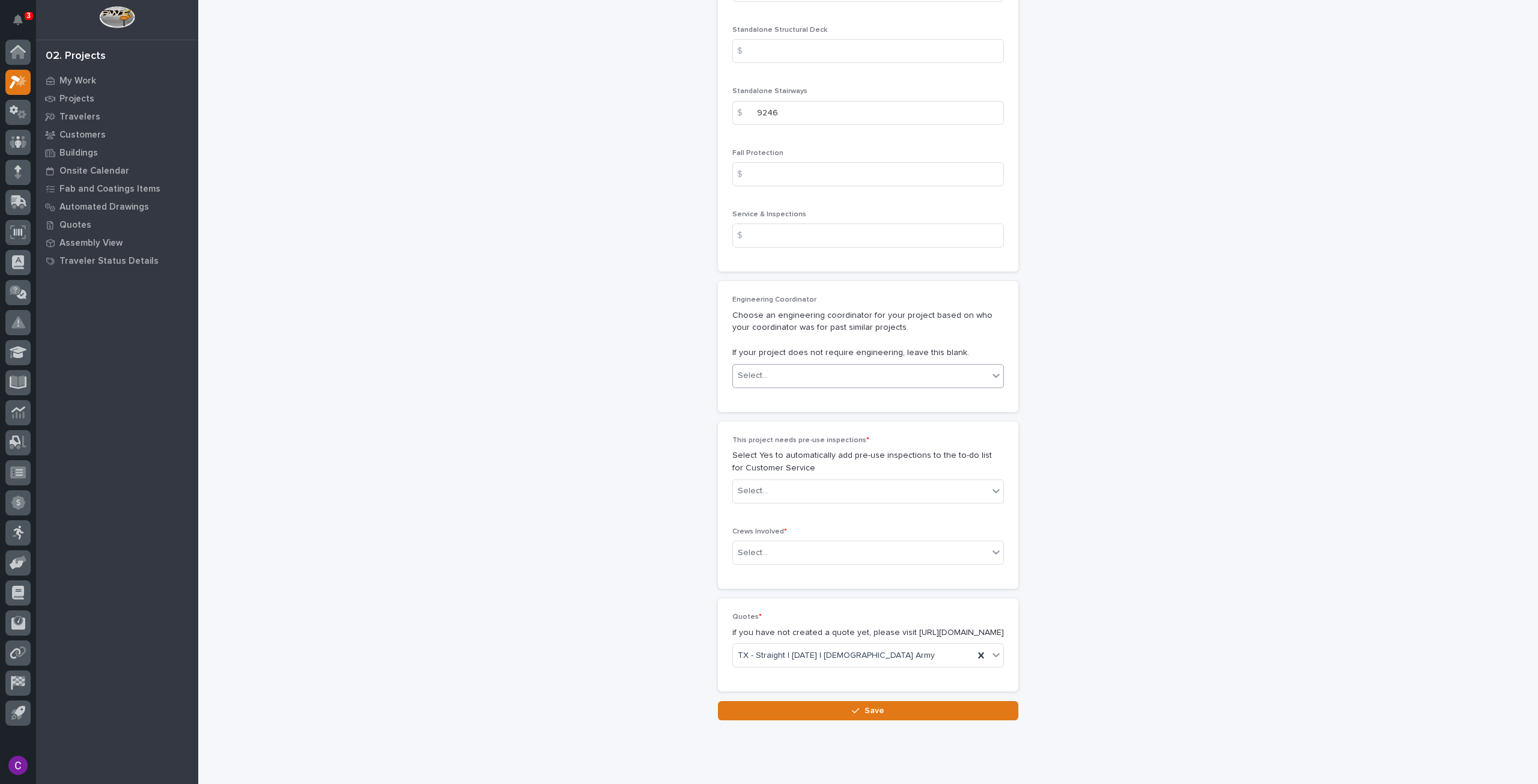
click at [918, 366] on div "Select..." at bounding box center [861, 376] width 255 height 20
click at [934, 366] on div "Select..." at bounding box center [861, 376] width 255 height 20
click at [914, 481] on div "Select..." at bounding box center [861, 491] width 255 height 20
drag, startPoint x: 917, startPoint y: 481, endPoint x: 928, endPoint y: 503, distance: 24.6
click at [924, 498] on div "No" at bounding box center [863, 493] width 270 height 21
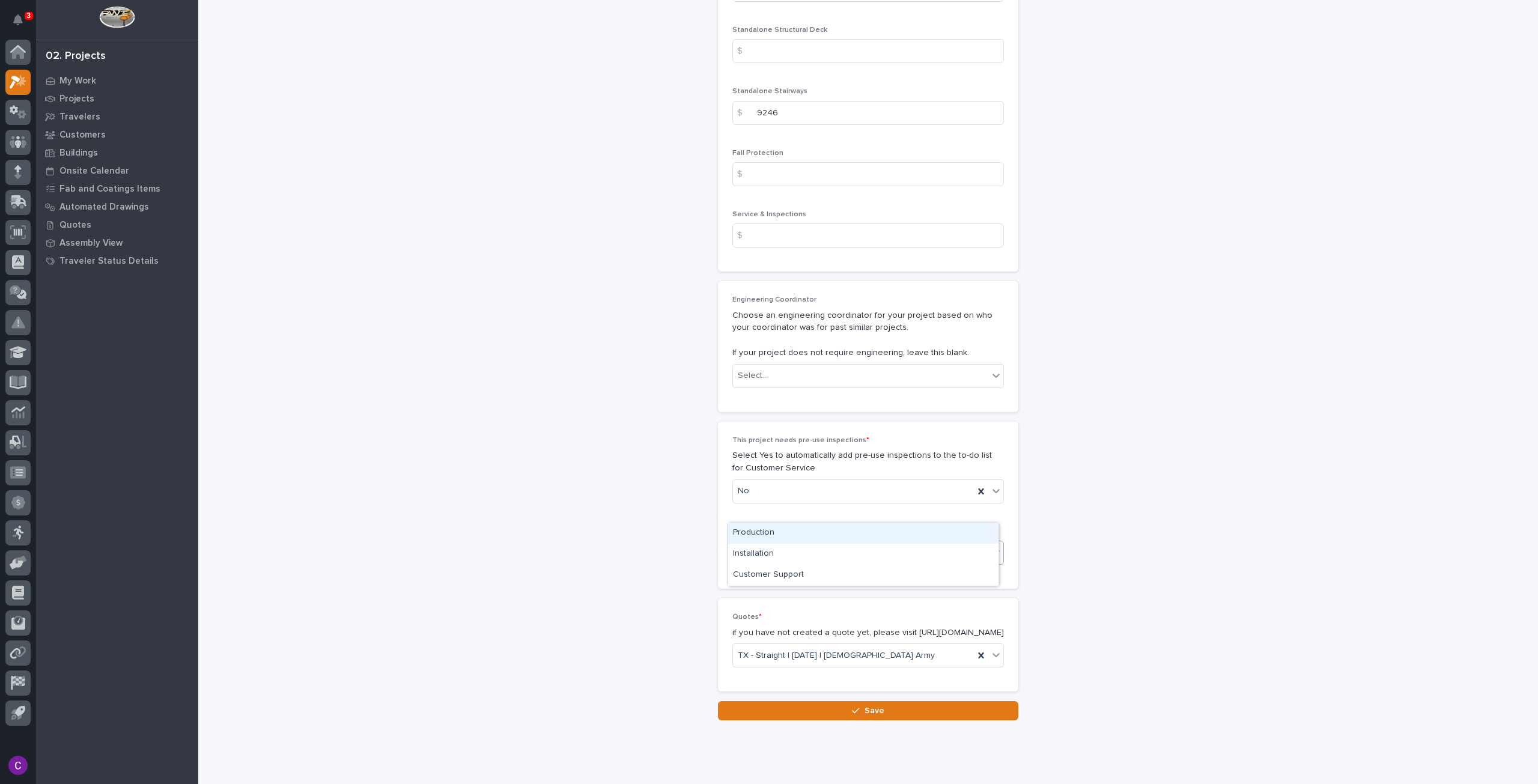
click at [931, 543] on div "Select..." at bounding box center [861, 553] width 255 height 20
click at [924, 527] on div "Production" at bounding box center [863, 533] width 270 height 21
click at [817, 366] on div "Select..." at bounding box center [861, 376] width 255 height 20
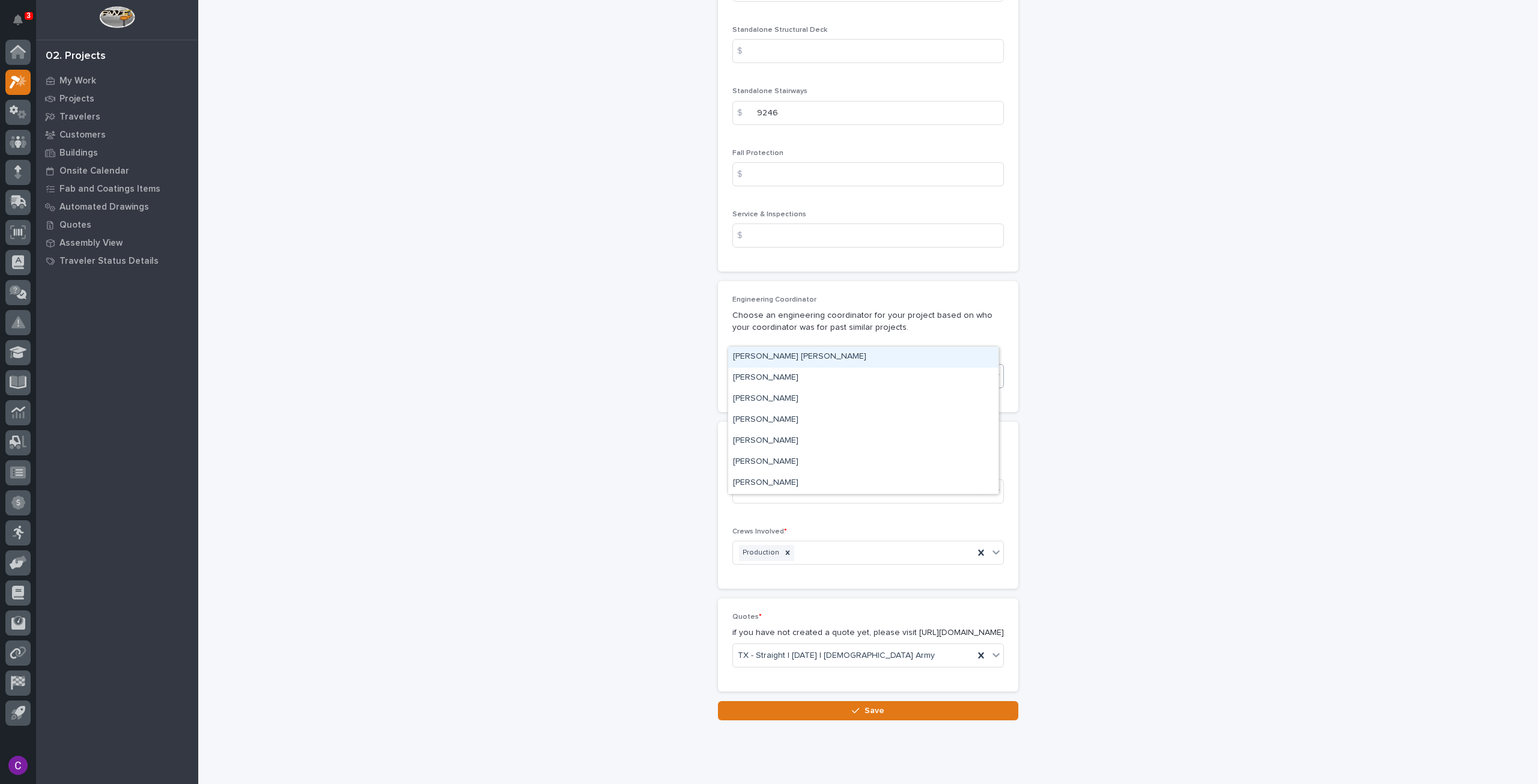
click at [817, 366] on div "Select..." at bounding box center [861, 376] width 255 height 20
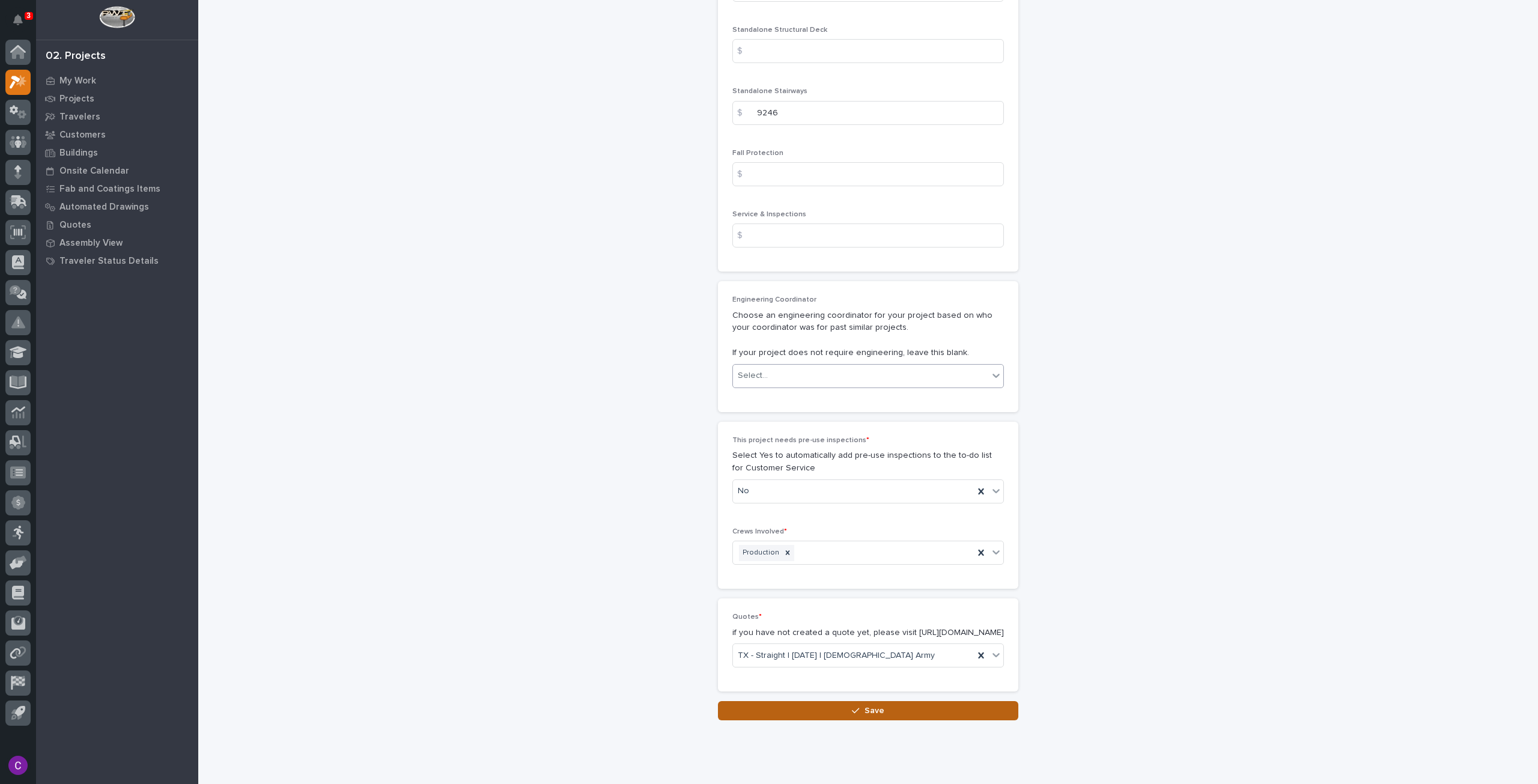
click at [910, 701] on button "Save" at bounding box center [868, 711] width 301 height 19
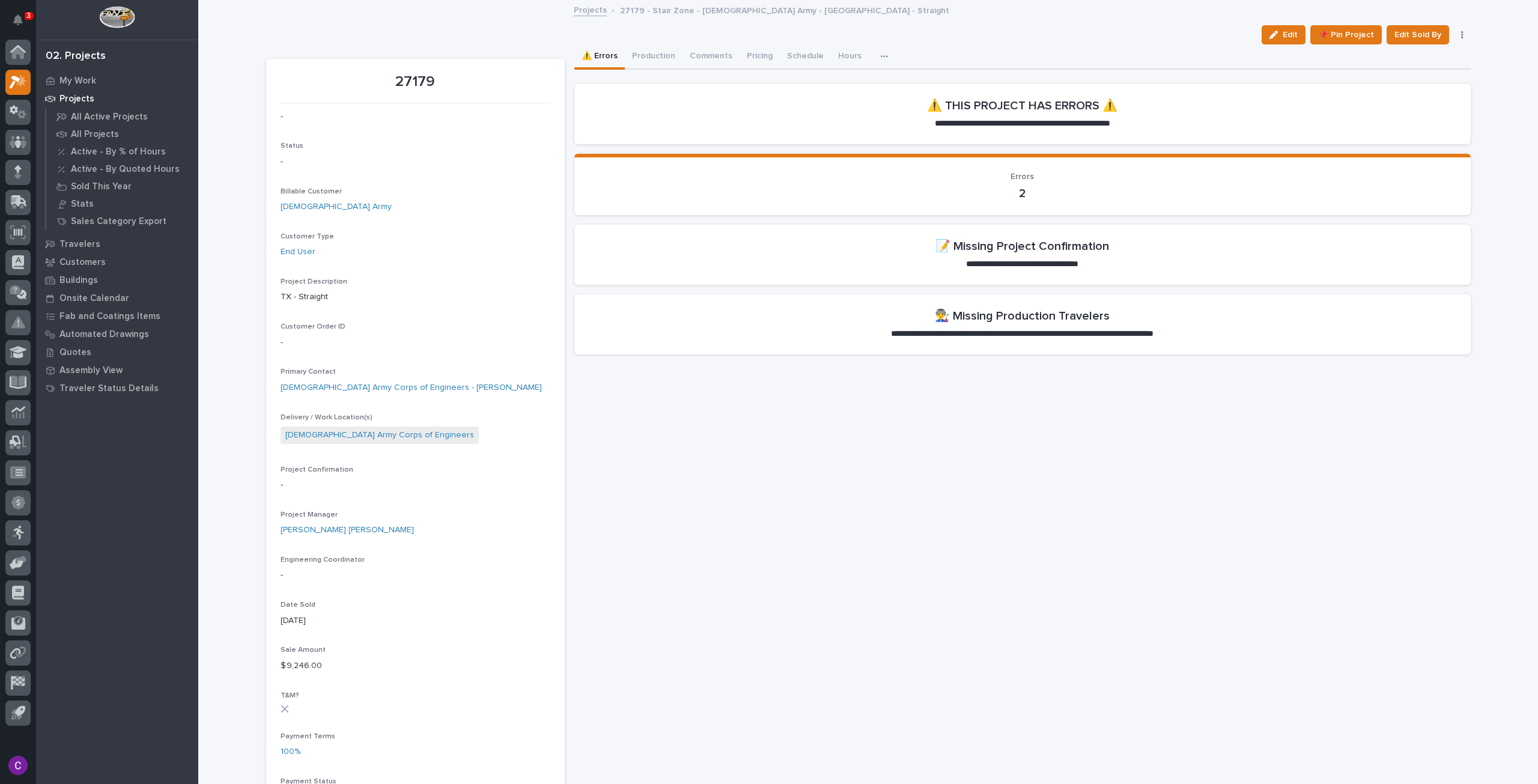
click at [420, 82] on p "27179" at bounding box center [415, 82] width 270 height 17
copy p "27179"
